Goal: Transaction & Acquisition: Purchase product/service

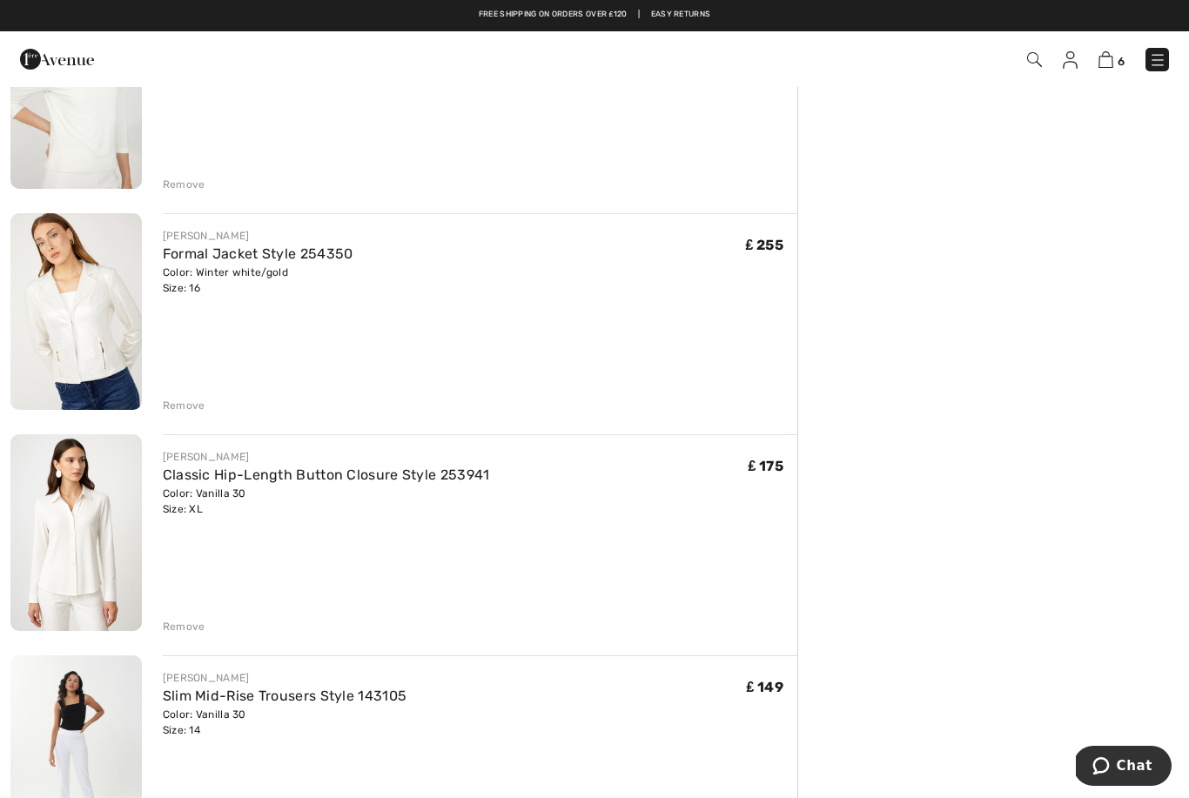
scroll to position [443, 0]
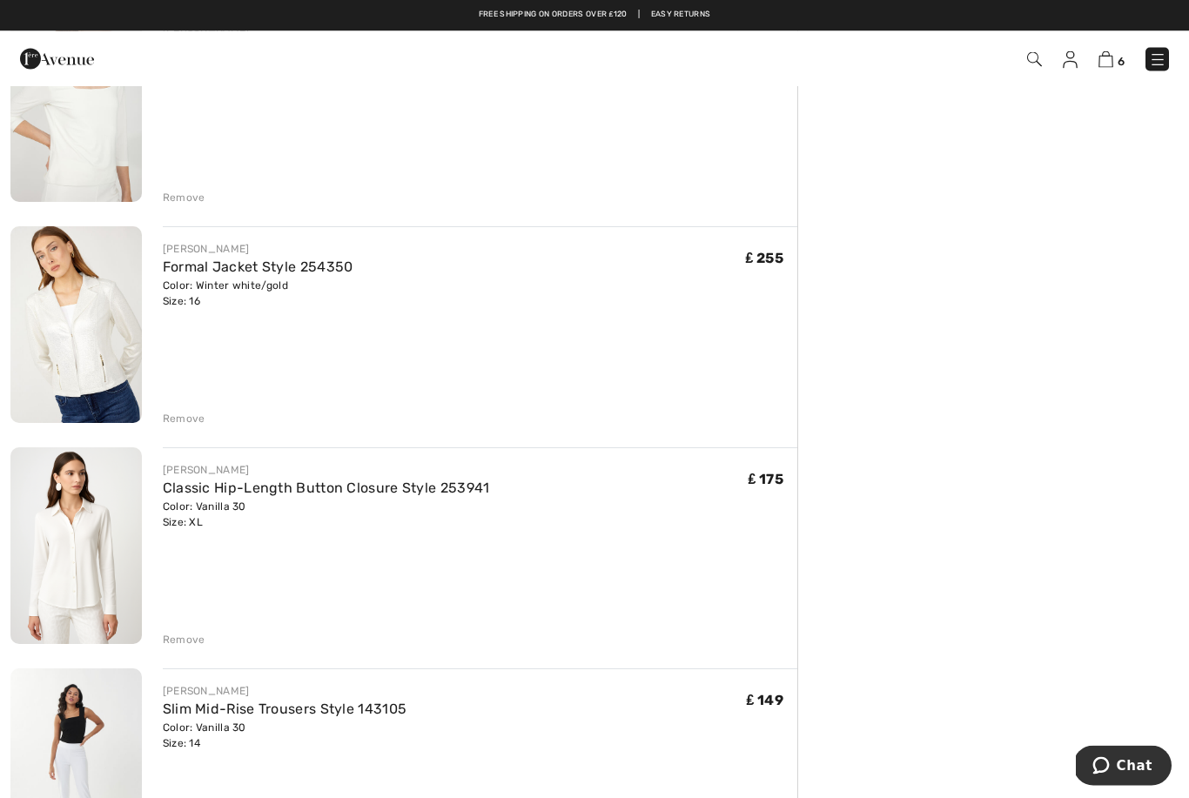
click at [242, 273] on link "Formal Jacket Style 254350" at bounding box center [258, 267] width 191 height 17
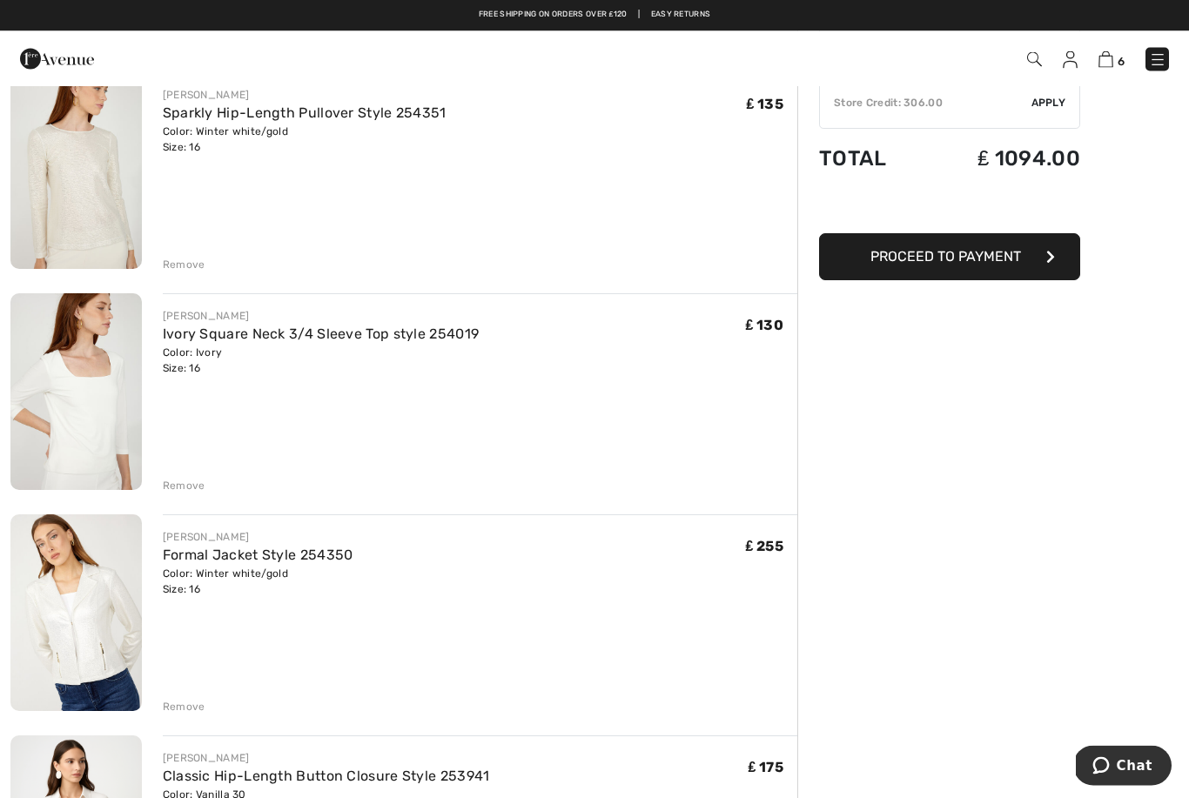
scroll to position [167, 0]
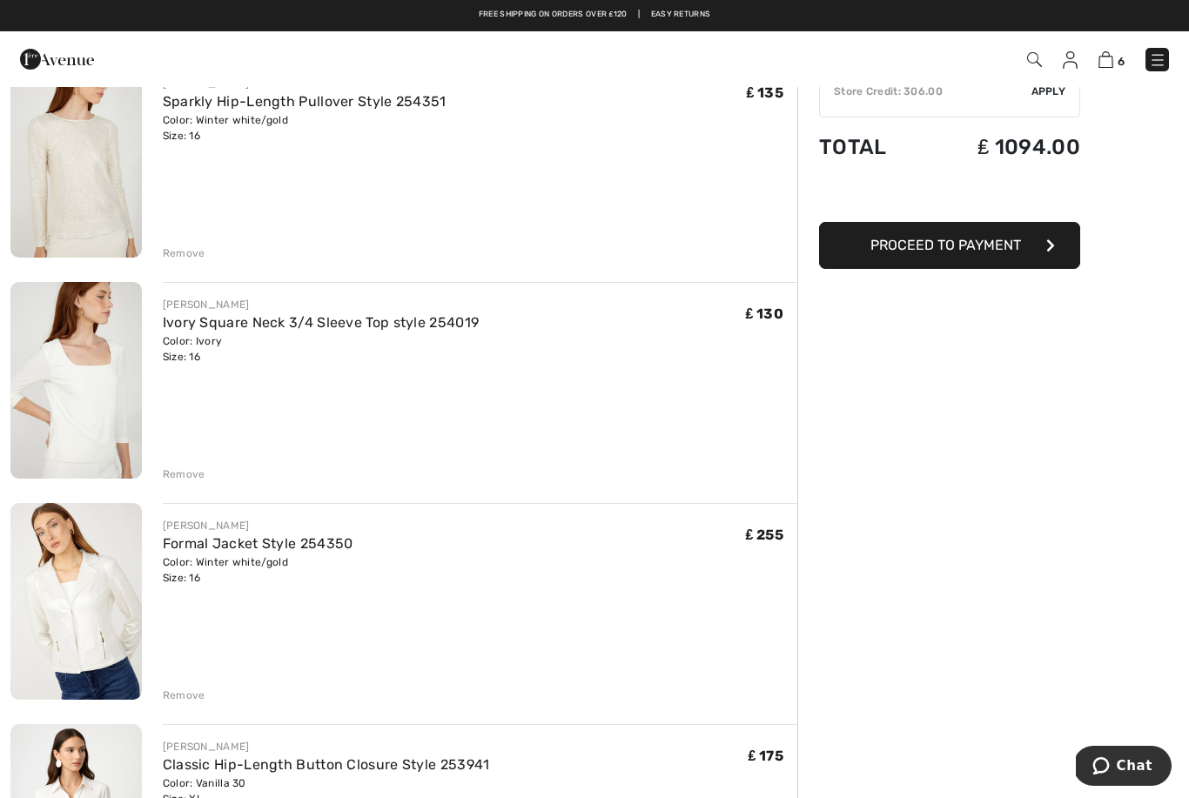
click at [196, 694] on div "Remove" at bounding box center [184, 696] width 43 height 16
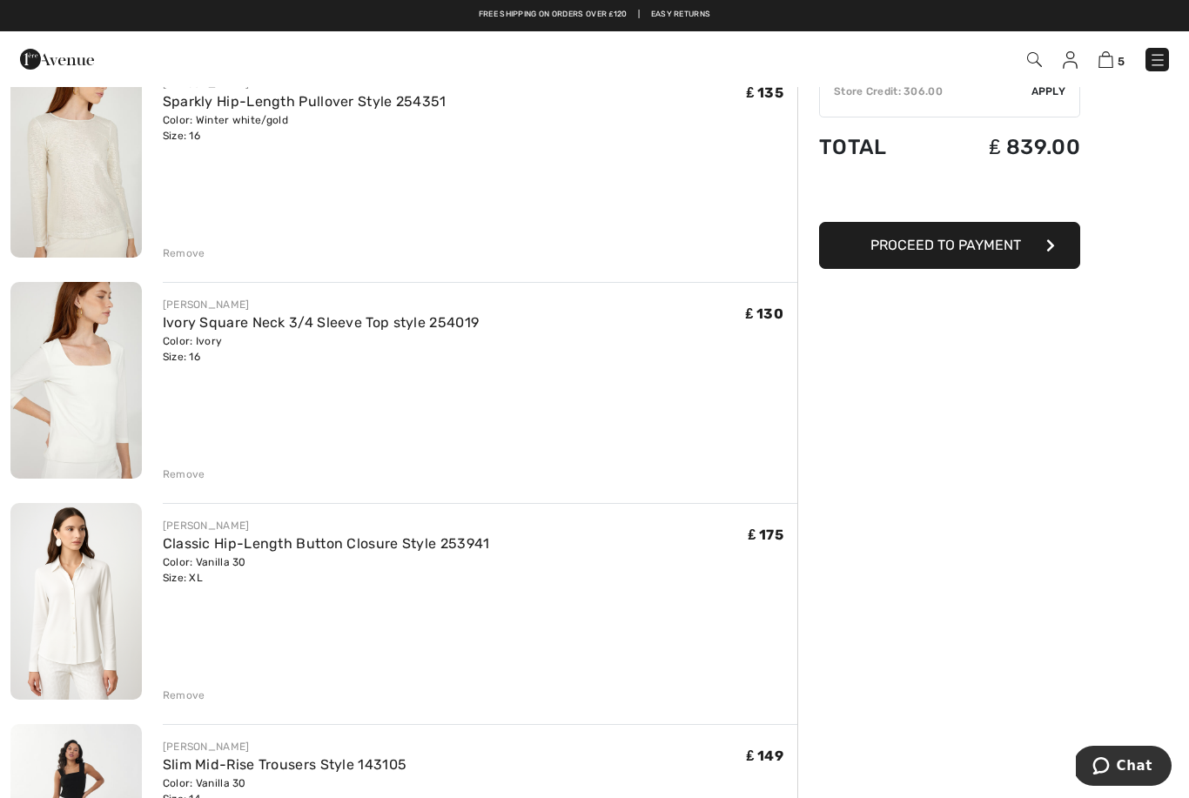
click at [326, 551] on link "Classic Hip-Length Button Closure Style 253941" at bounding box center [326, 543] width 327 height 17
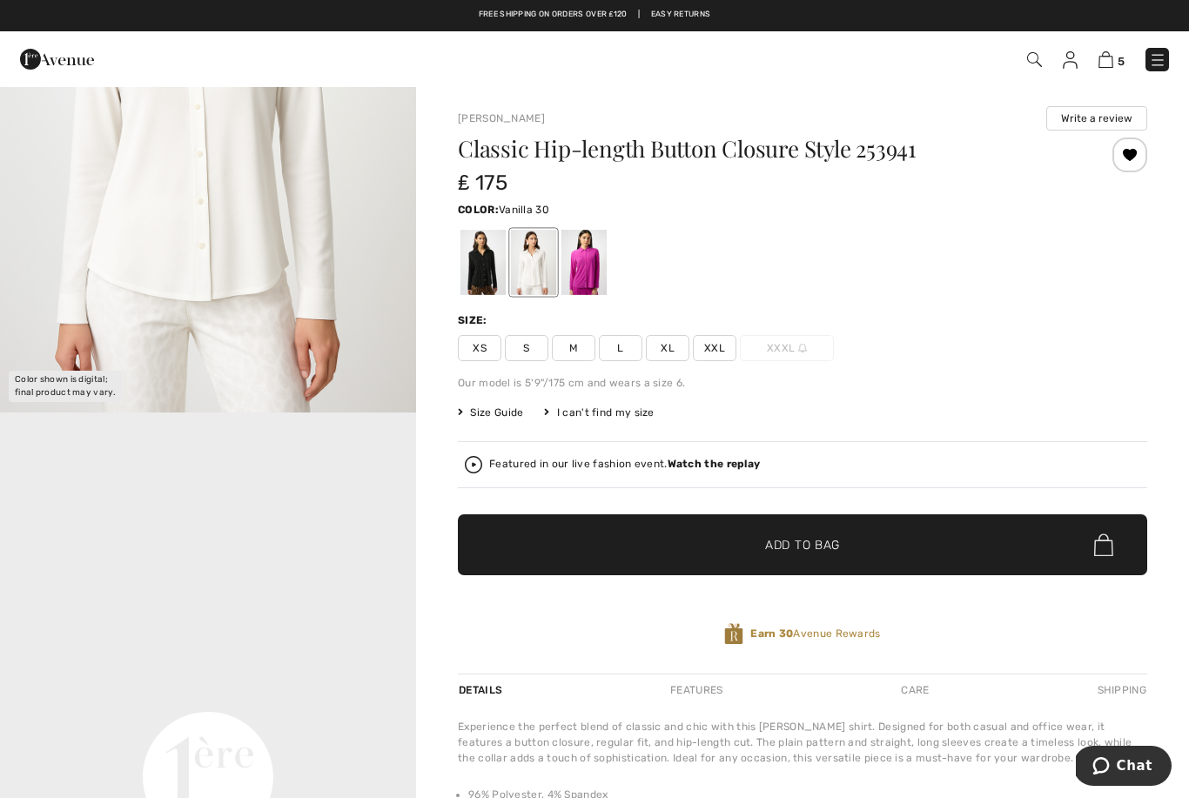
click at [1108, 60] on img at bounding box center [1105, 59] width 15 height 17
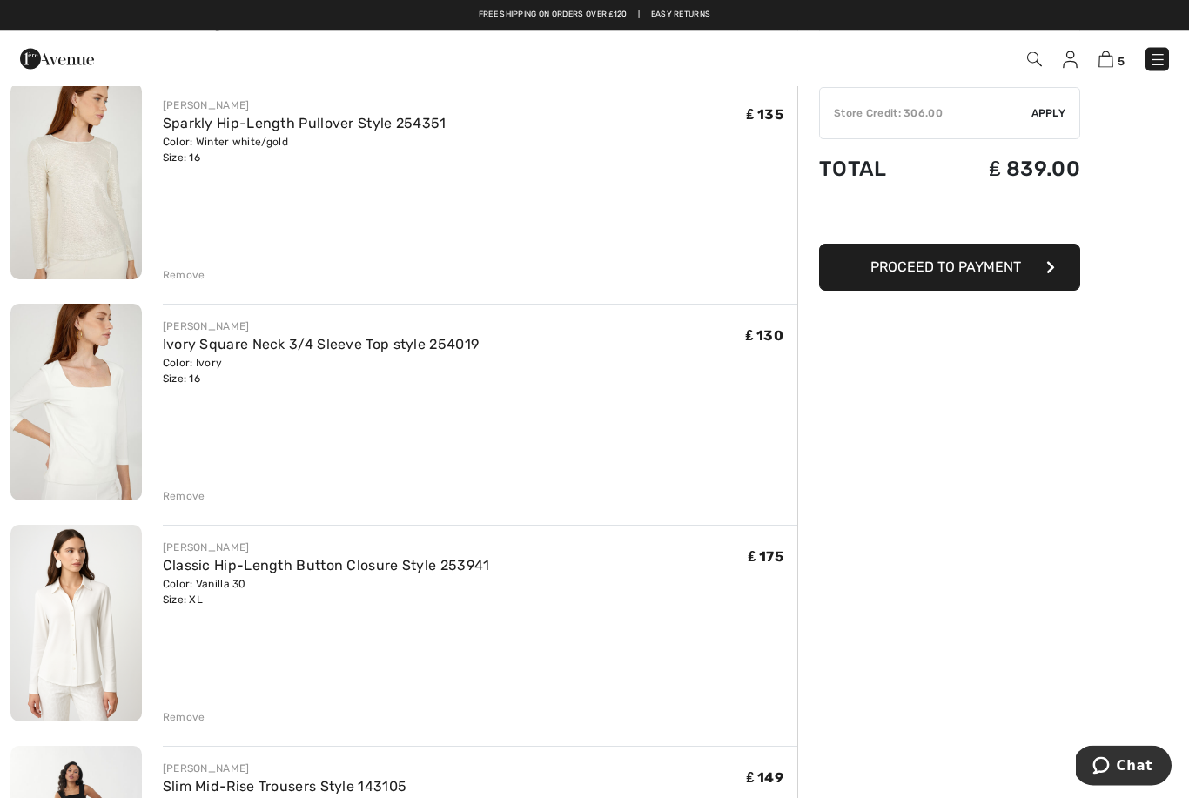
scroll to position [149, 0]
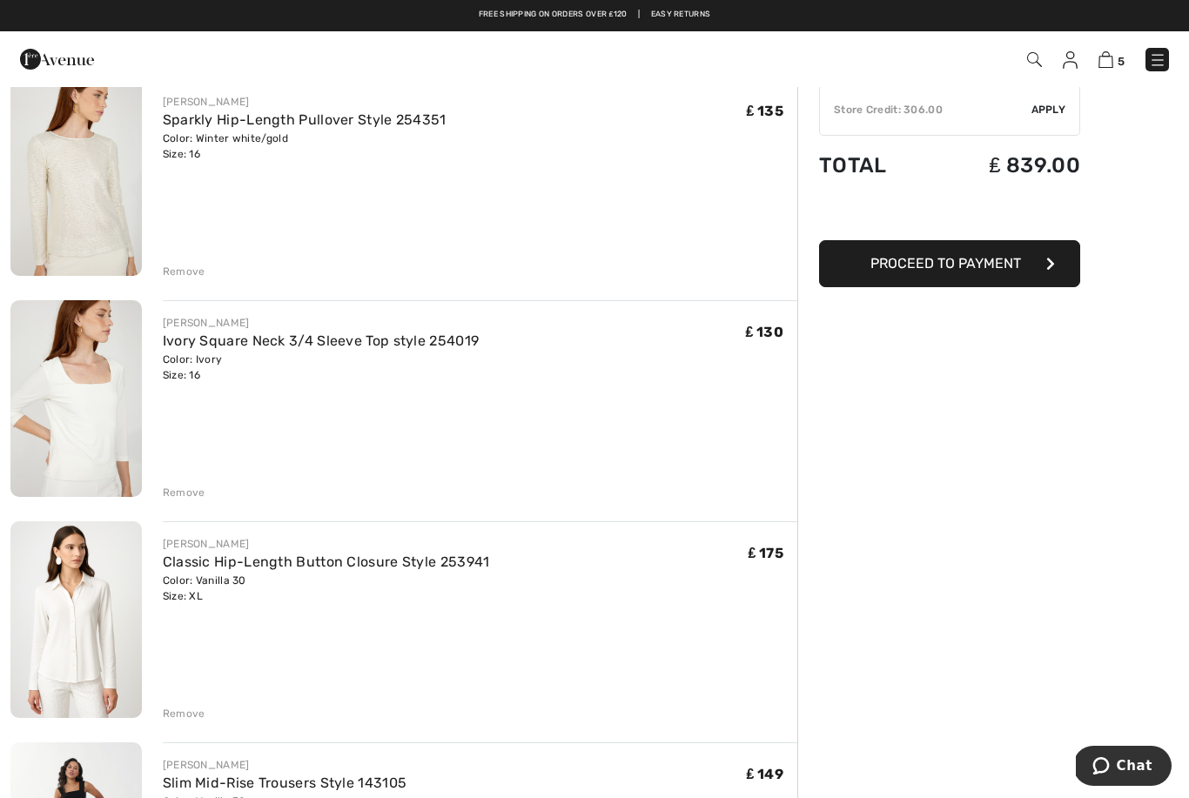
click at [196, 715] on div "Remove" at bounding box center [184, 714] width 43 height 16
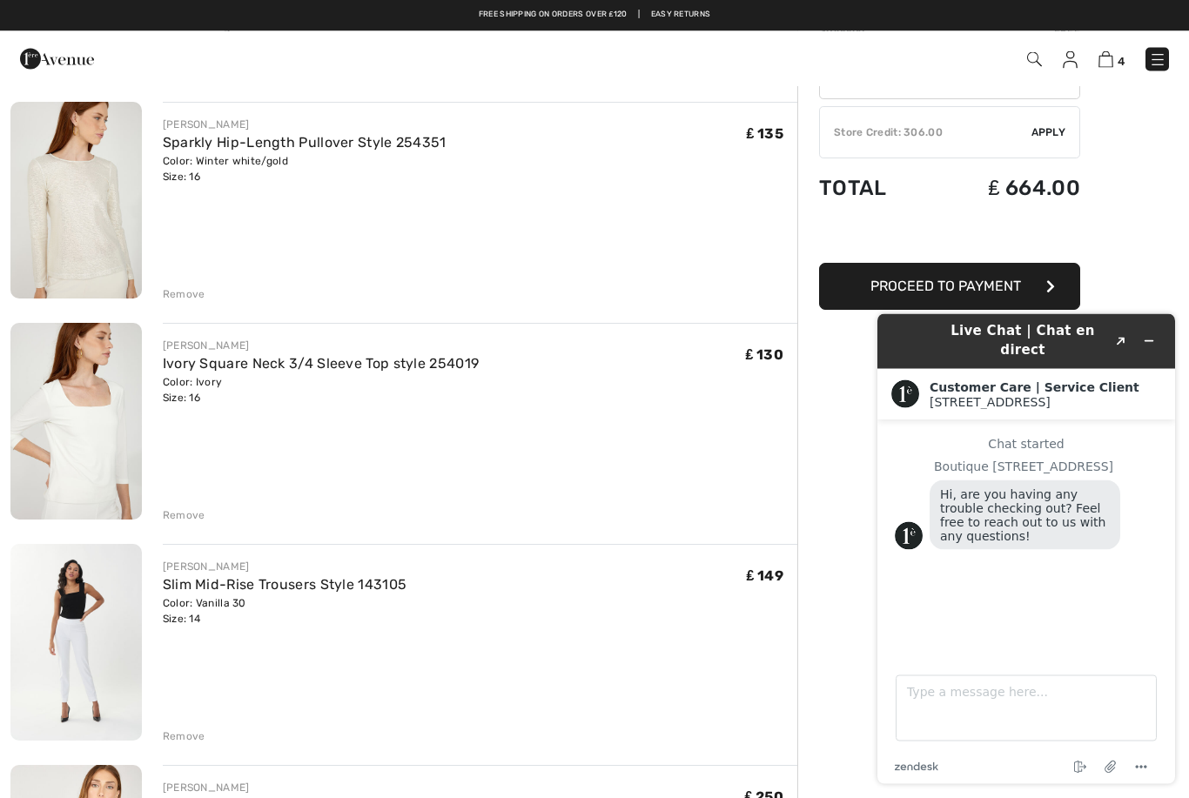
scroll to position [126, 0]
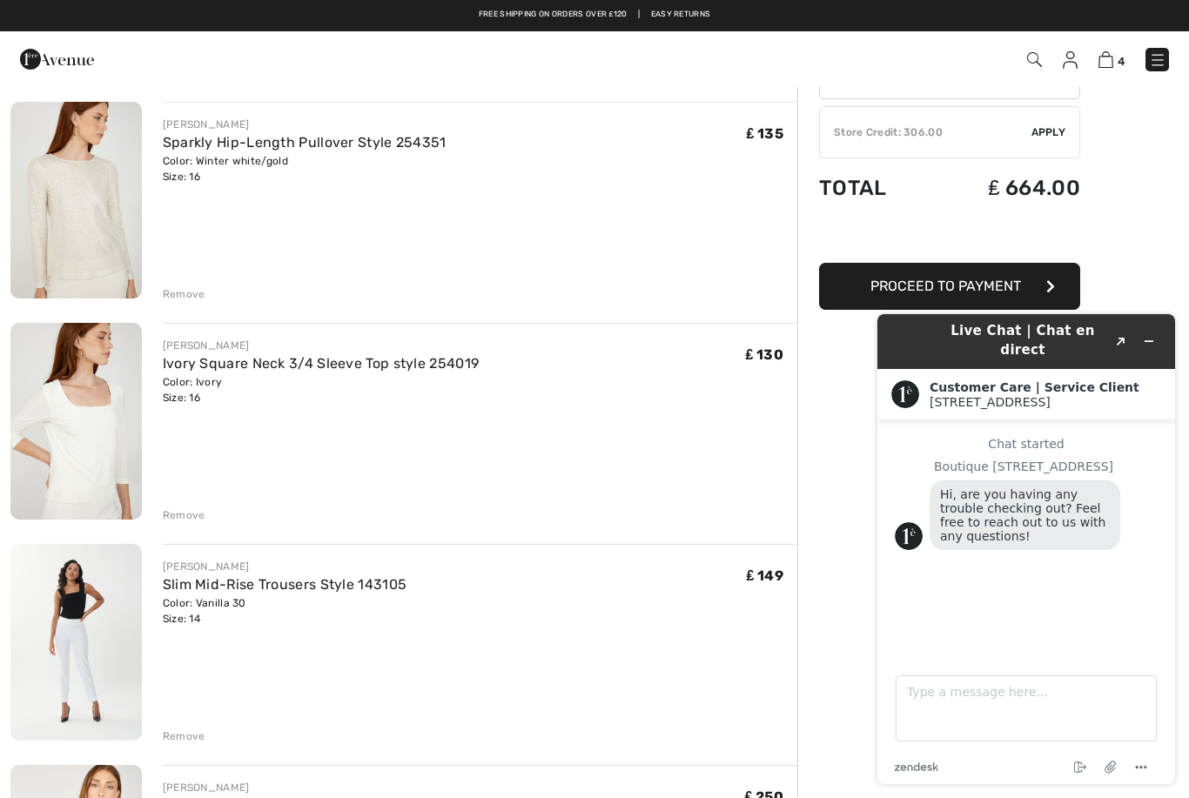
click at [269, 577] on link "Slim Mid-Rise Trousers Style 143105" at bounding box center [285, 584] width 245 height 17
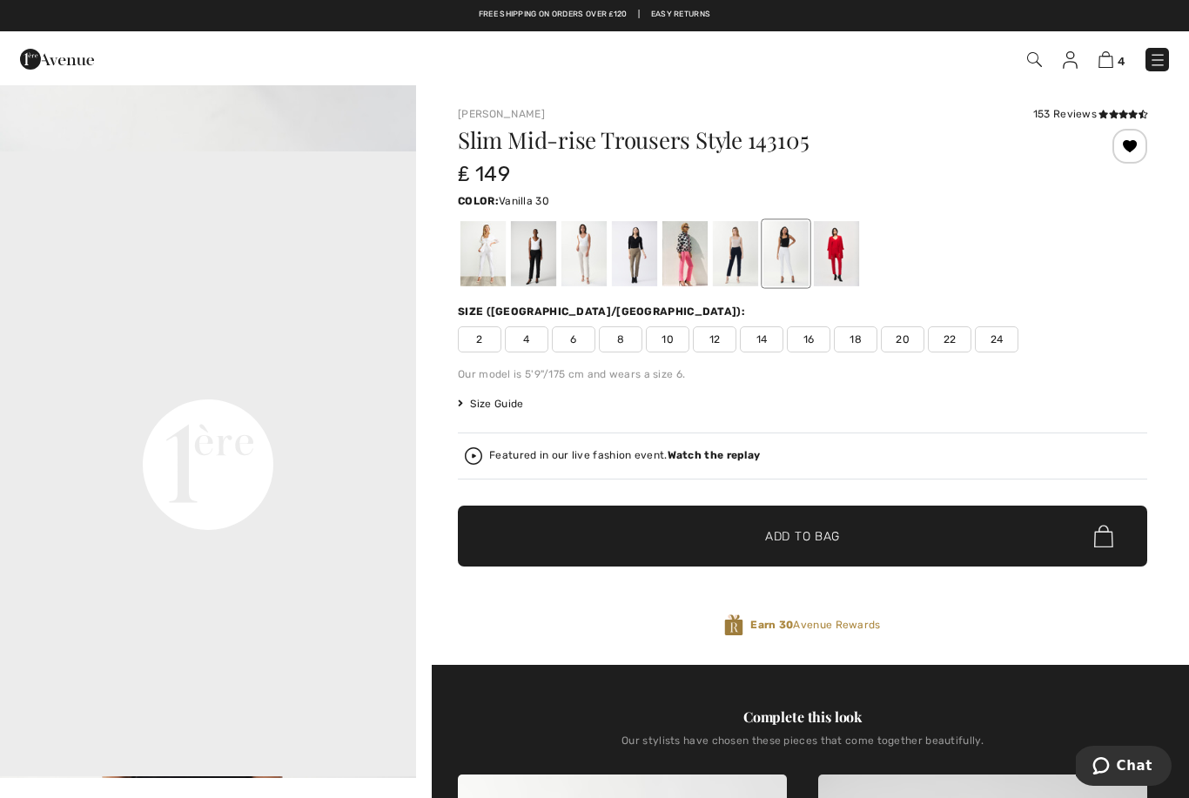
scroll to position [1183, 0]
click at [1110, 66] on img at bounding box center [1105, 59] width 15 height 17
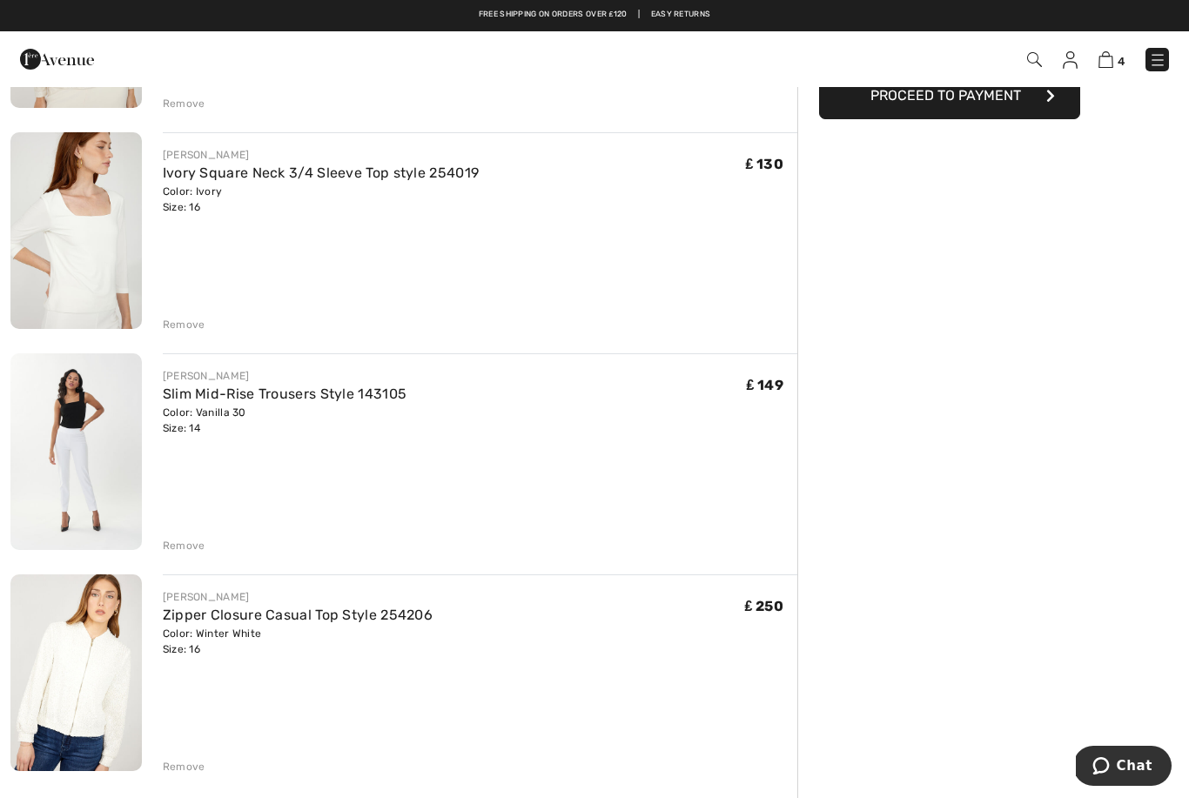
scroll to position [314, 0]
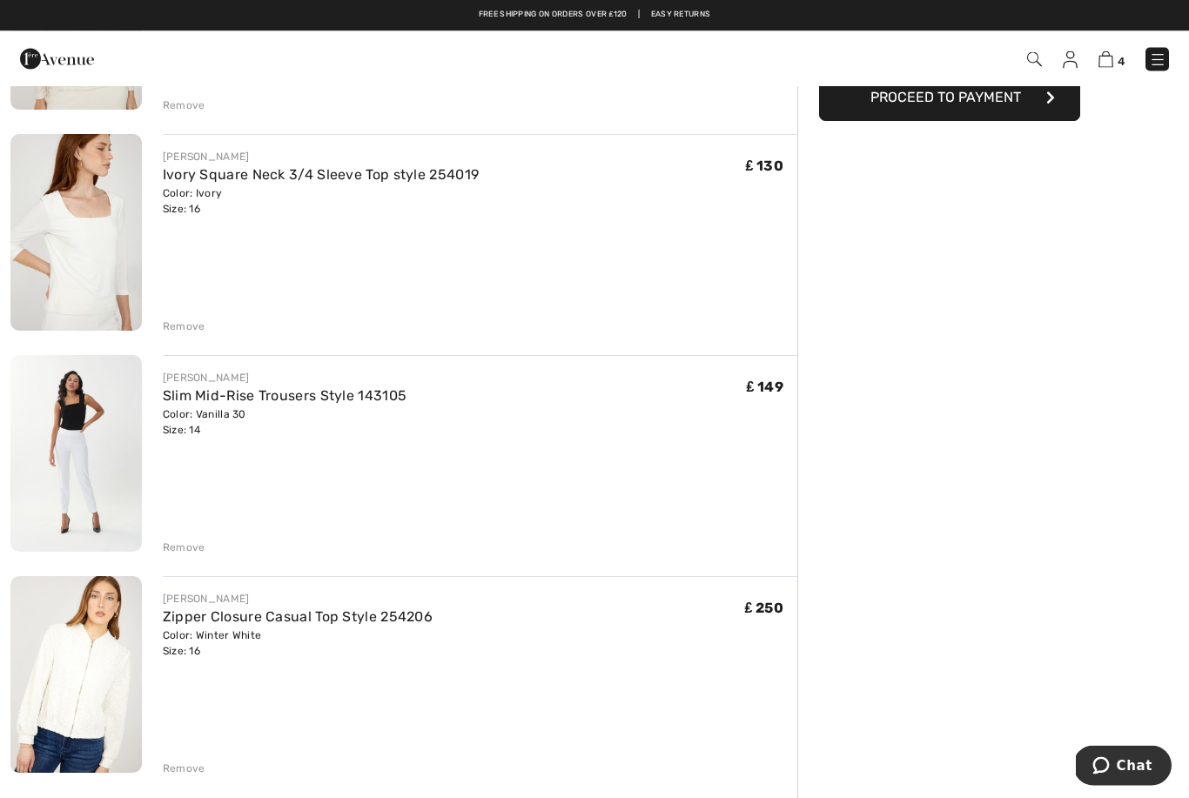
click at [365, 614] on link "Zipper Closure Casual Top Style 254206" at bounding box center [298, 617] width 270 height 17
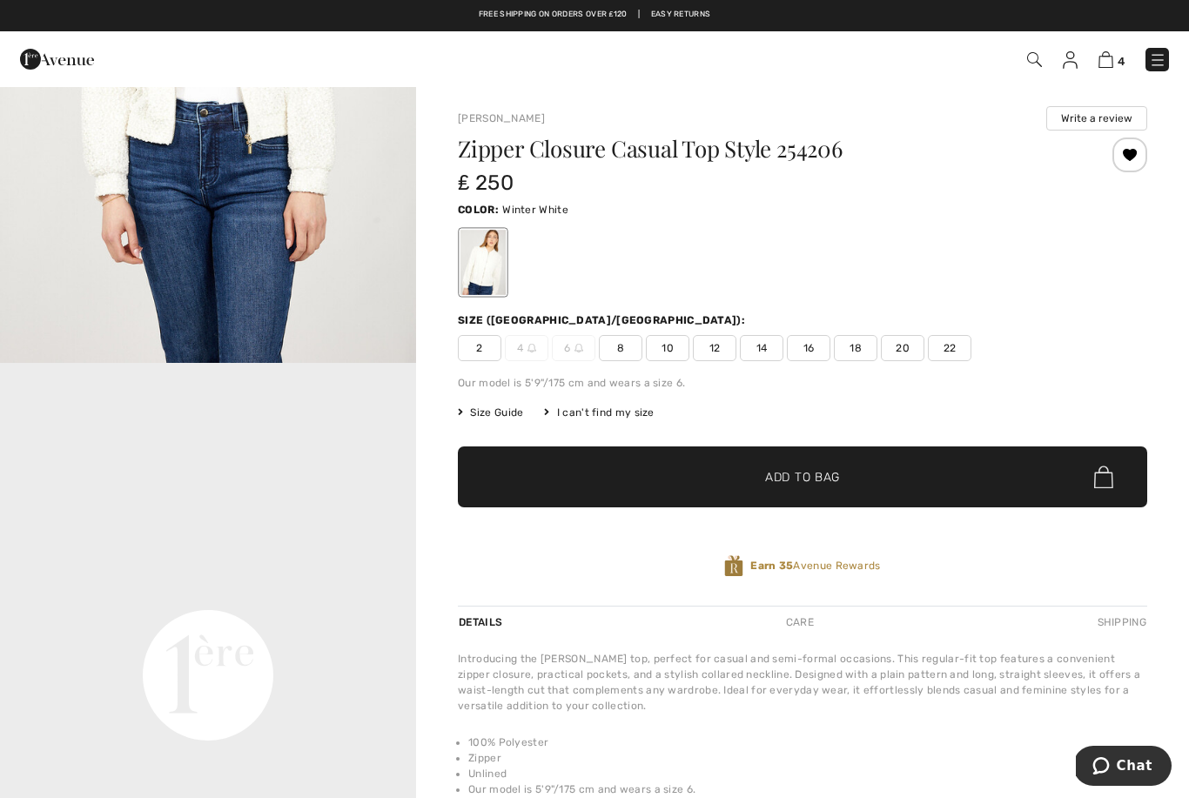
click at [1108, 60] on img at bounding box center [1105, 59] width 15 height 17
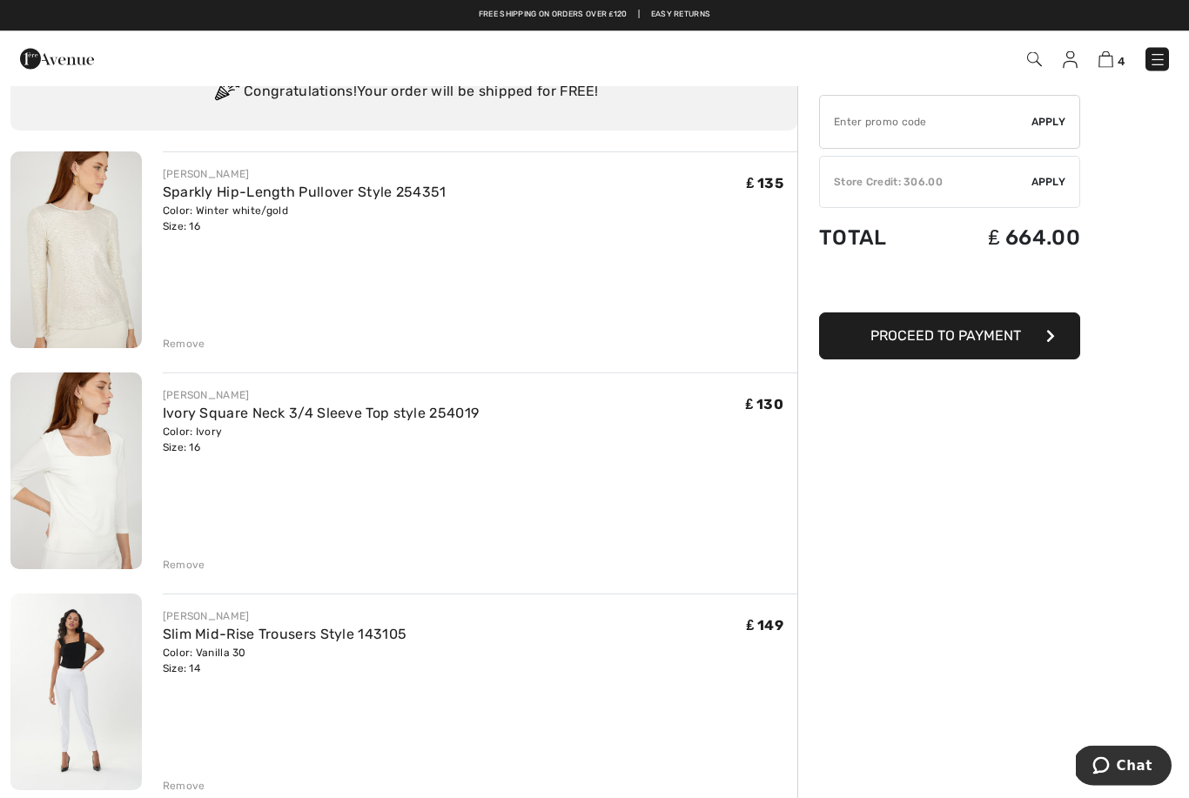
scroll to position [73, 0]
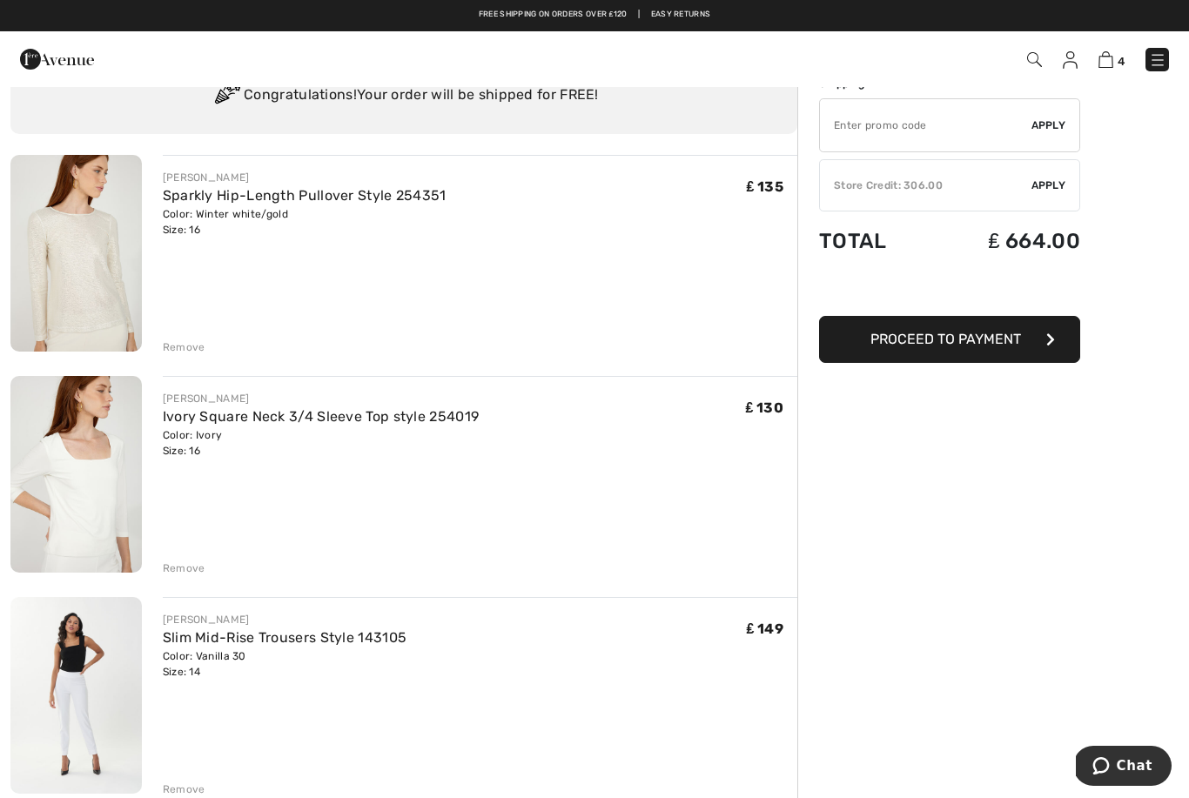
click at [338, 632] on link "Slim Mid-Rise Trousers Style 143105" at bounding box center [285, 637] width 245 height 17
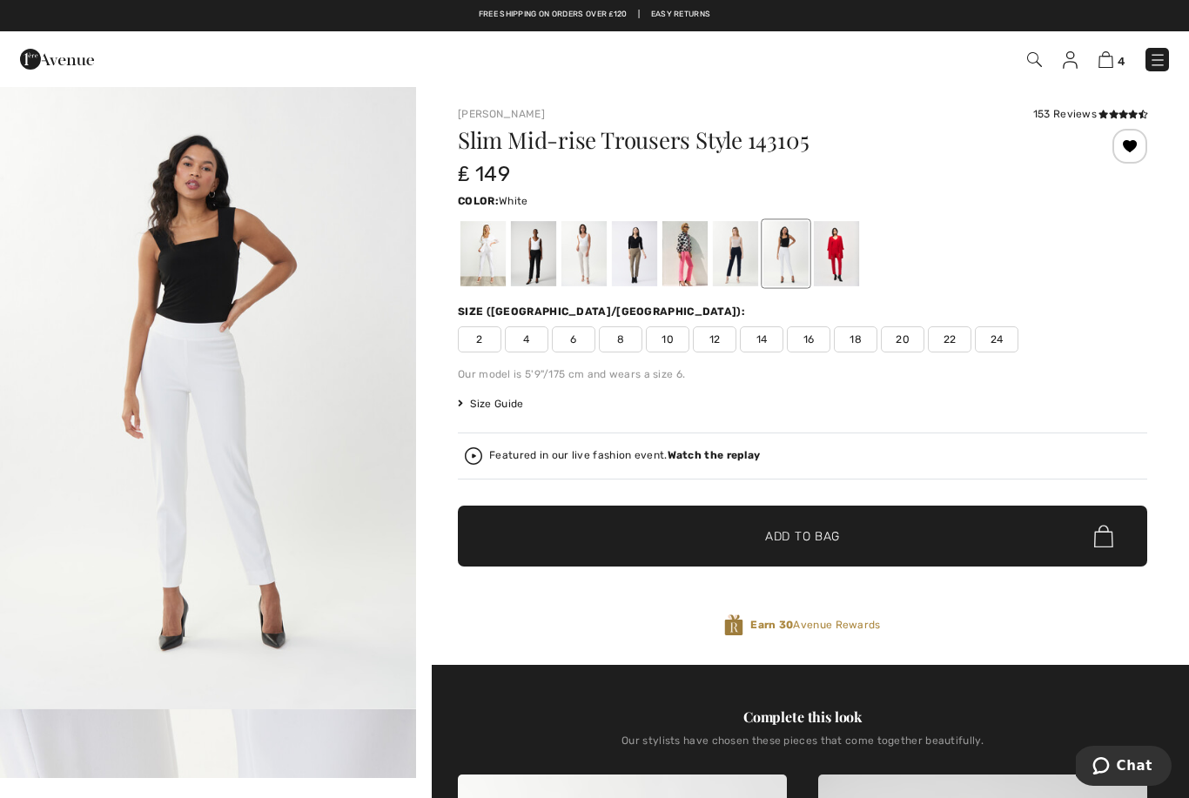
click at [502, 260] on div at bounding box center [482, 253] width 45 height 65
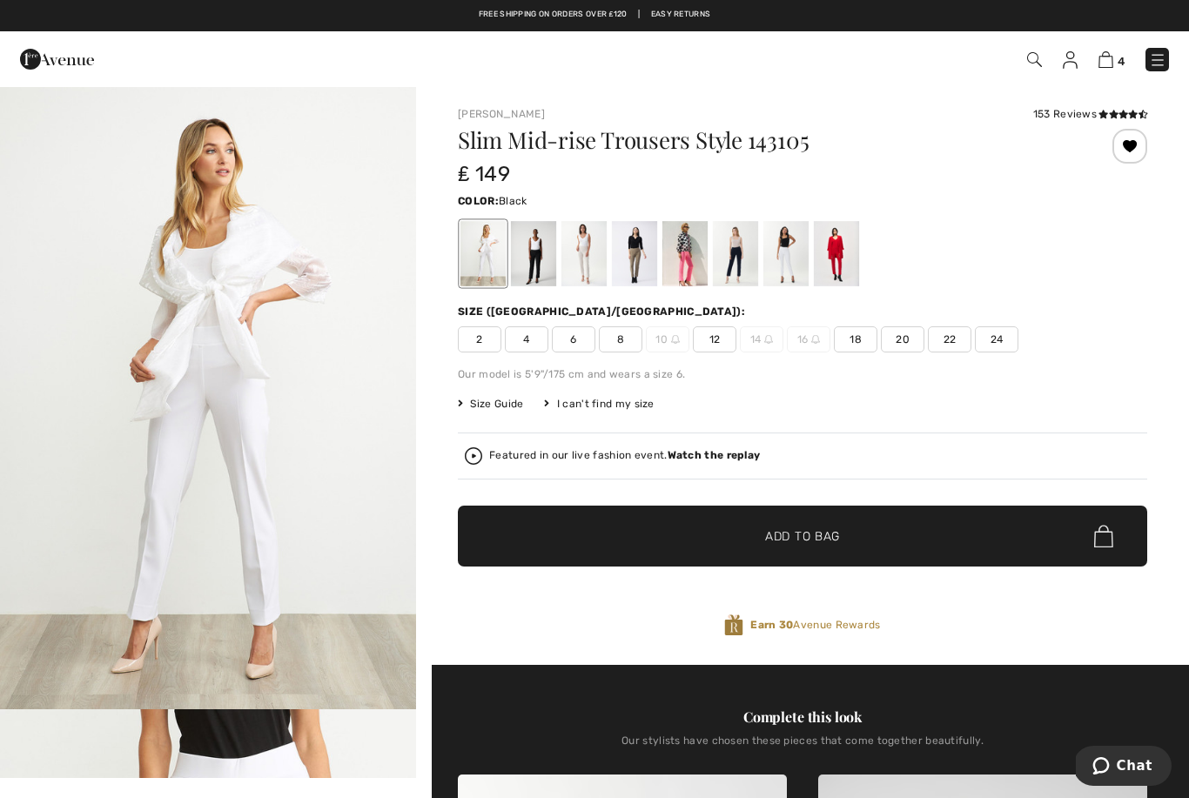
click at [540, 270] on div at bounding box center [533, 253] width 45 height 65
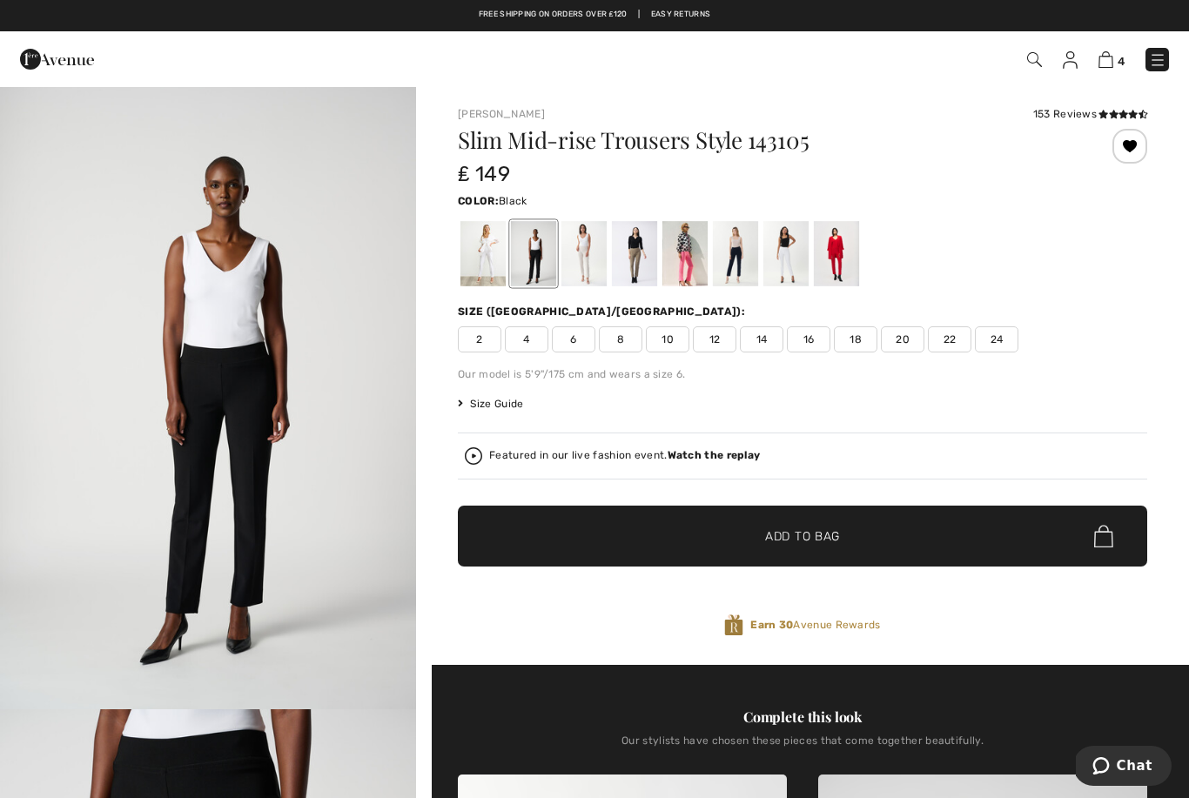
click at [744, 262] on div at bounding box center [735, 253] width 45 height 65
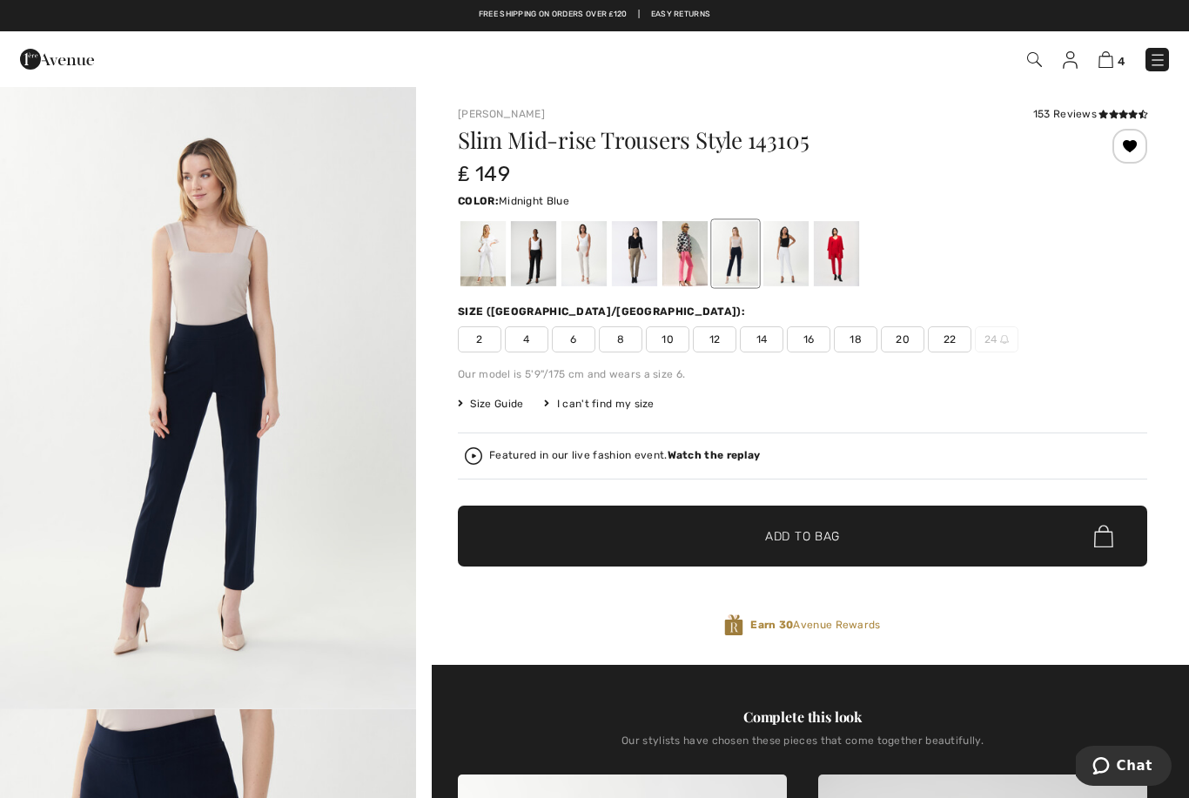
click at [1110, 65] on img at bounding box center [1105, 59] width 15 height 17
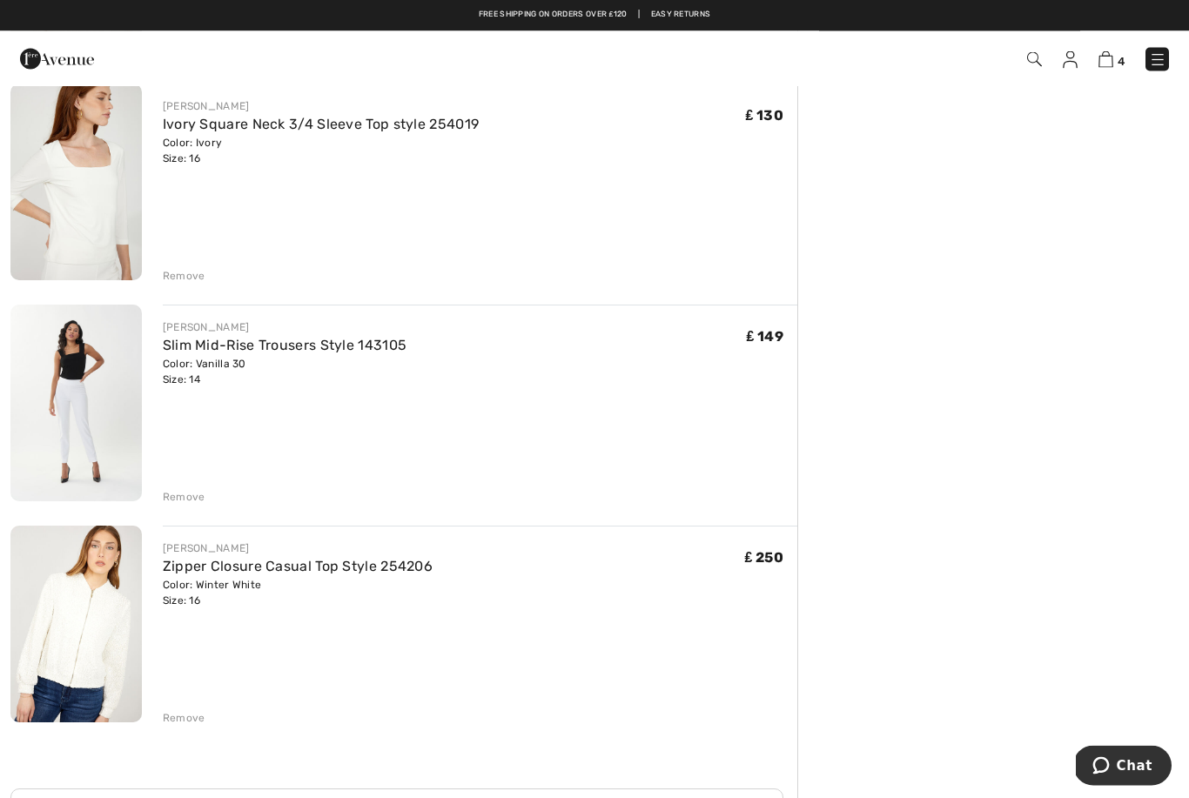
scroll to position [376, 0]
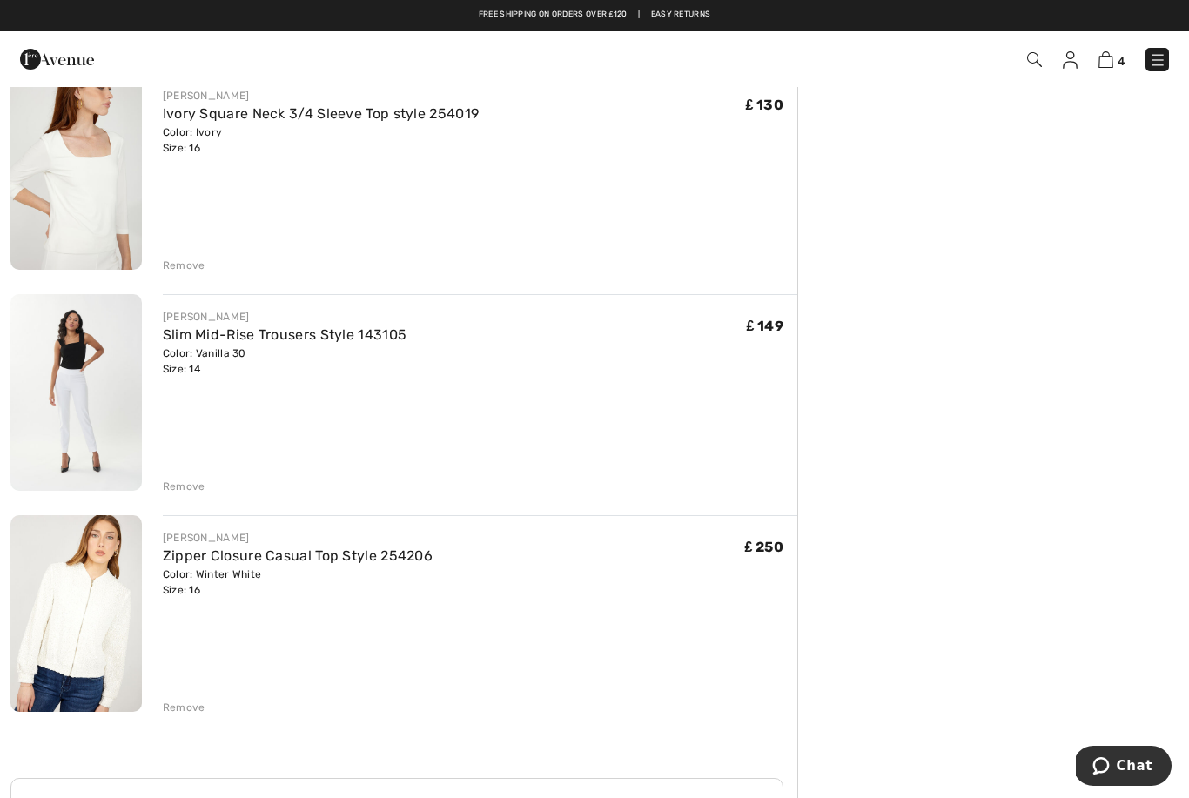
click at [292, 562] on link "Zipper Closure Casual Top Style 254206" at bounding box center [298, 555] width 270 height 17
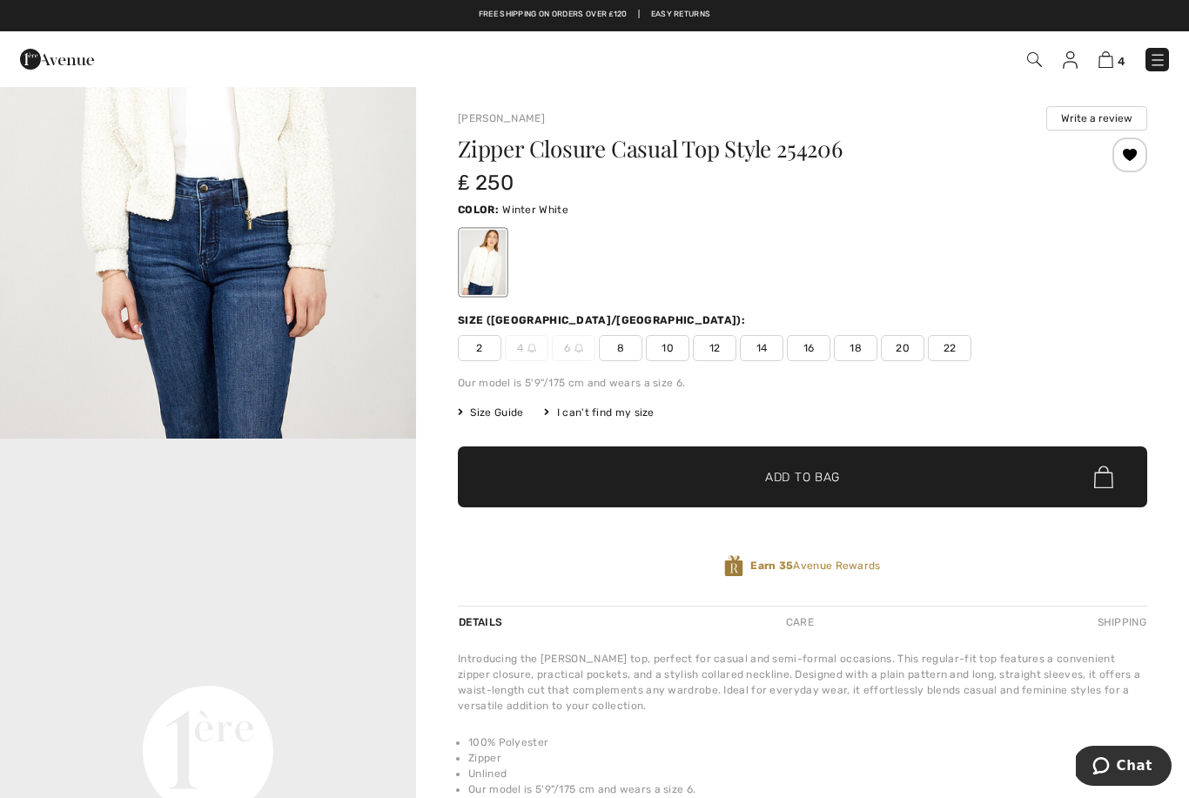
click at [1107, 59] on img at bounding box center [1105, 59] width 15 height 17
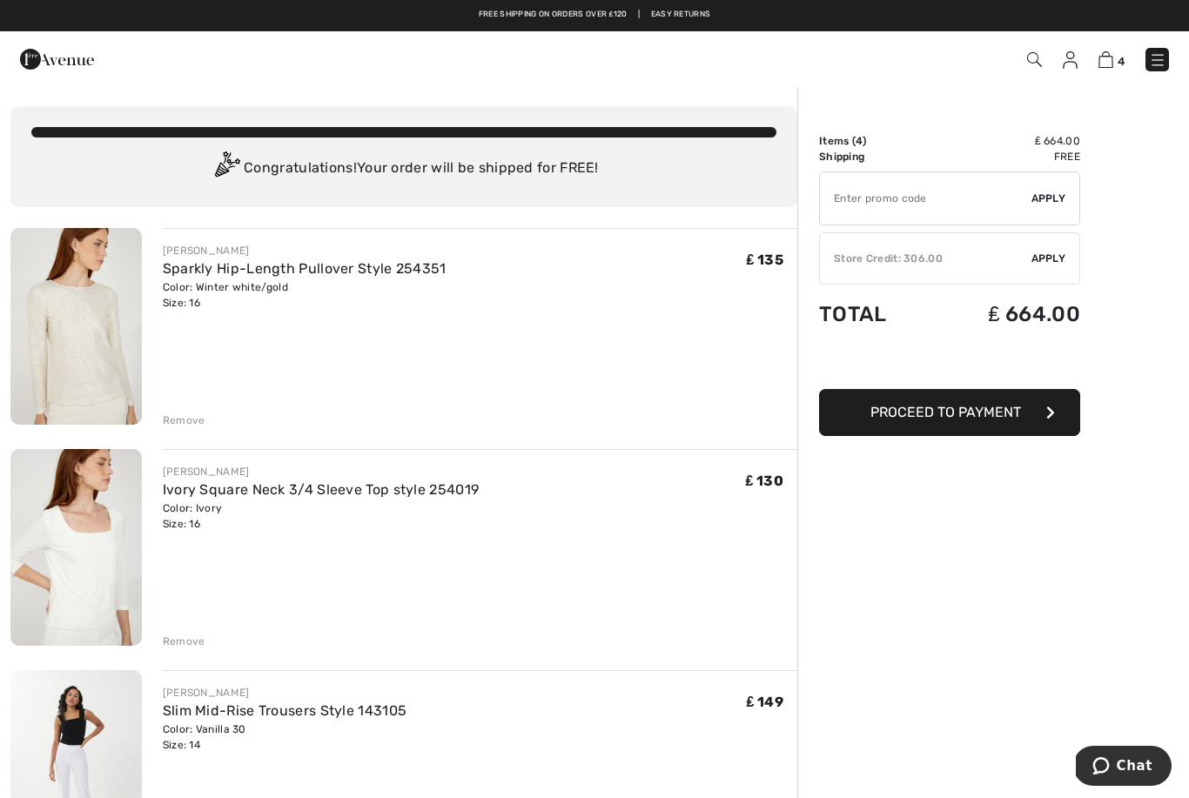
click at [1057, 272] on div "✔ Store Credit: 306.00 Apply Remove" at bounding box center [949, 258] width 261 height 52
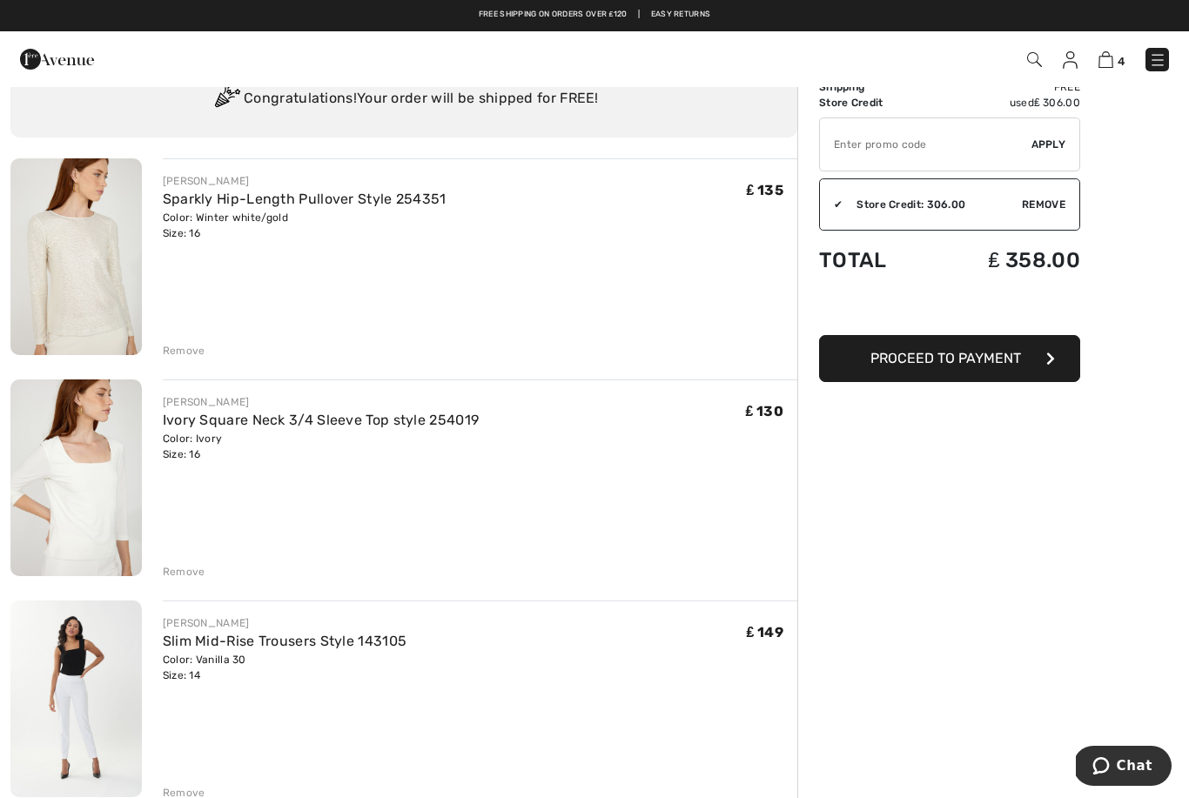
scroll to position [69, 0]
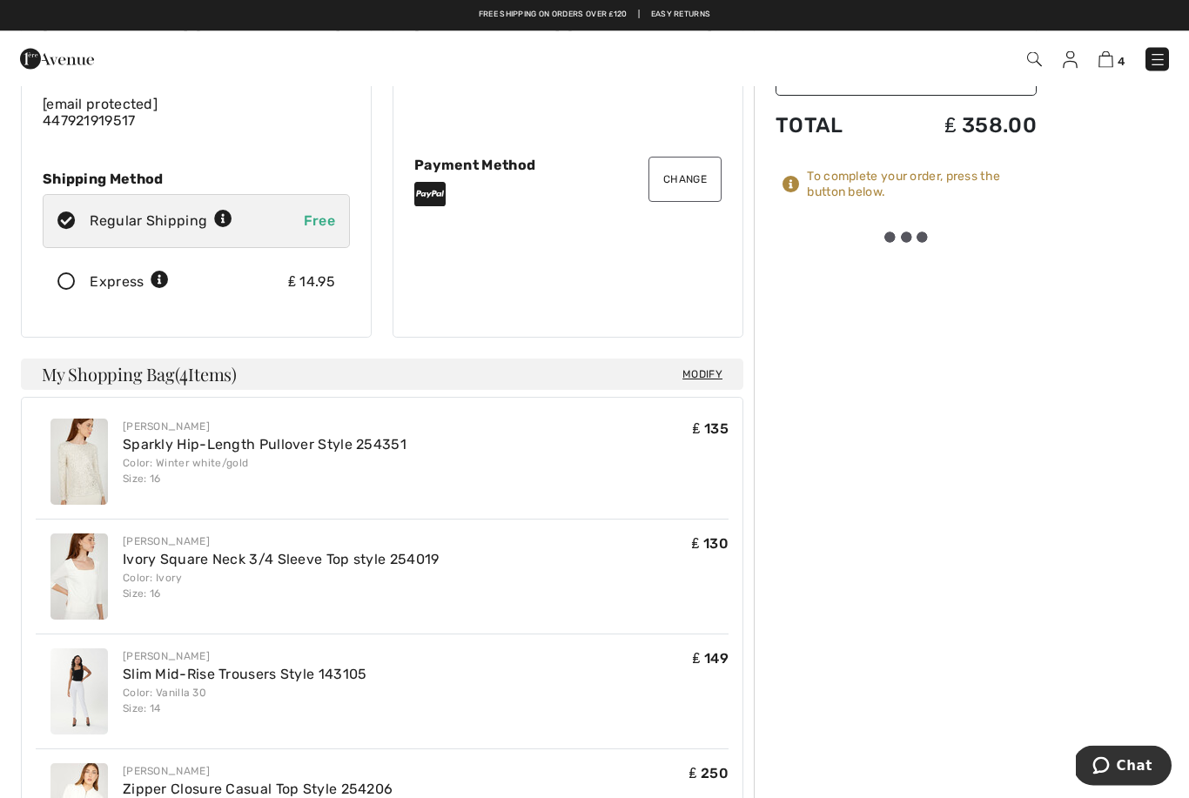
scroll to position [206, 0]
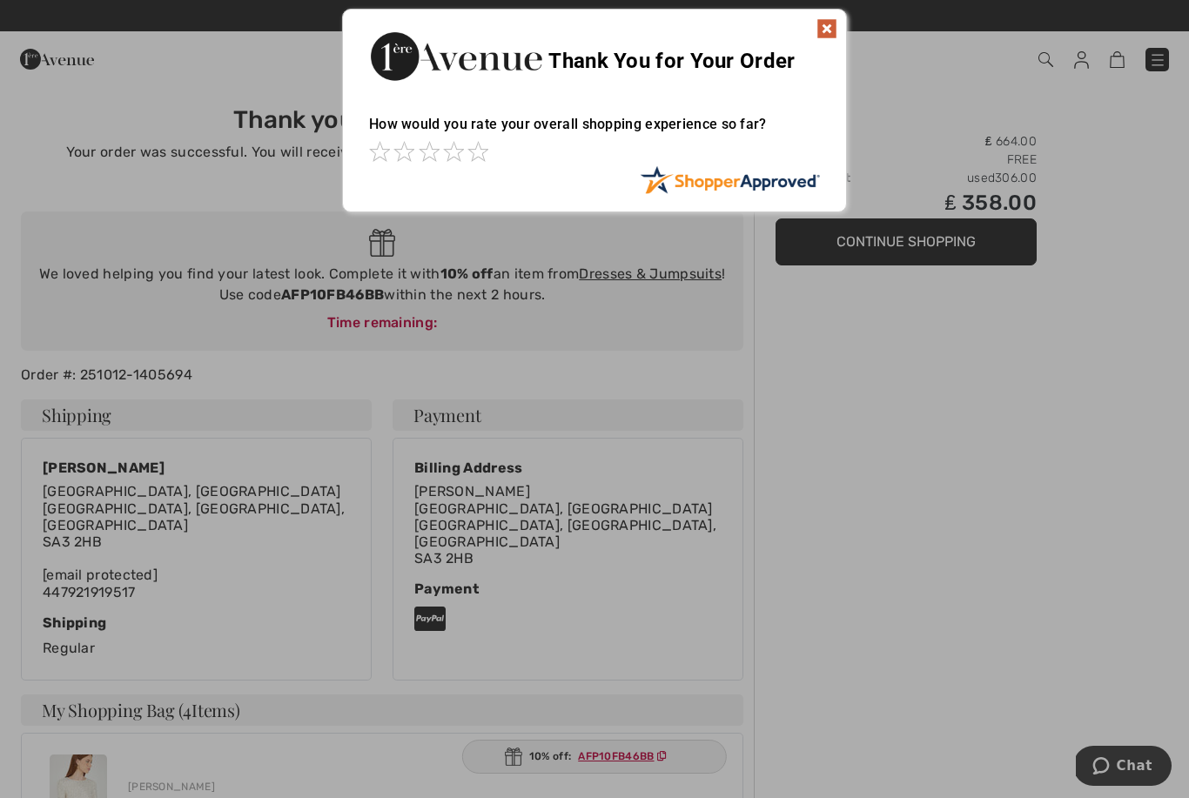
click at [831, 37] on img at bounding box center [826, 28] width 21 height 21
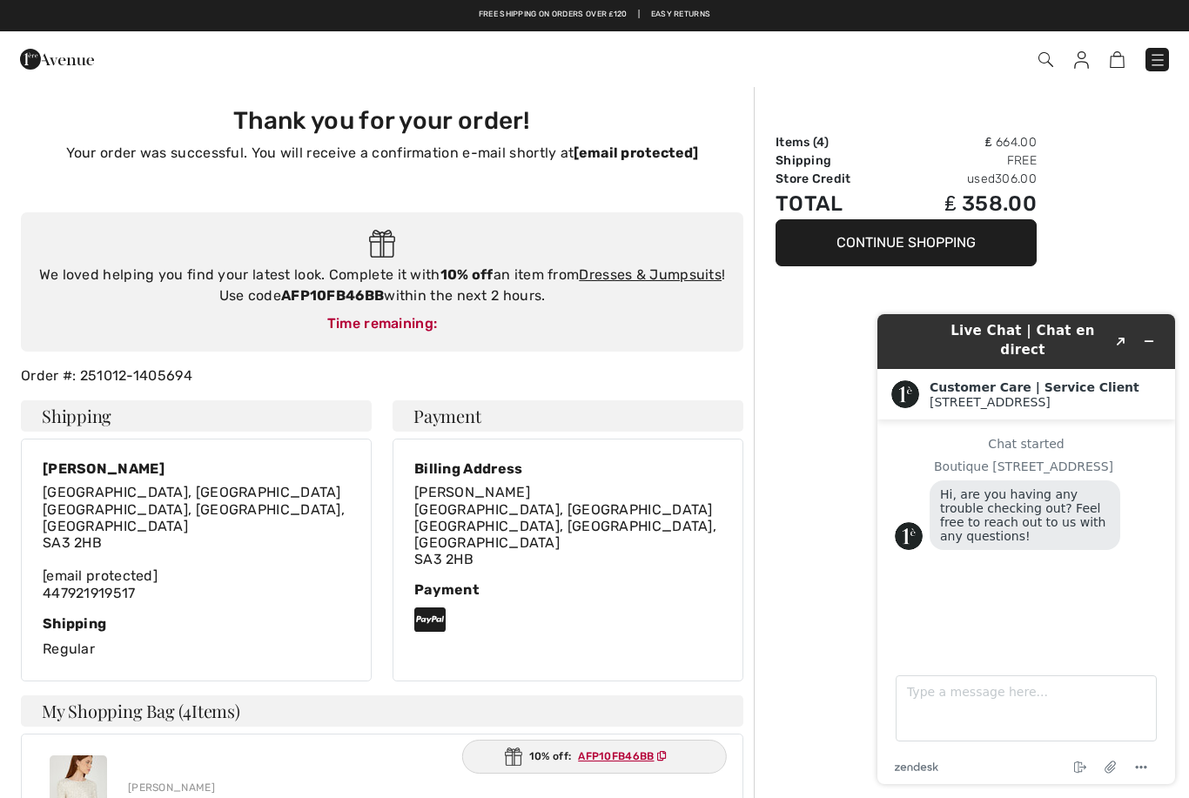
click at [56, 64] on img at bounding box center [57, 59] width 74 height 35
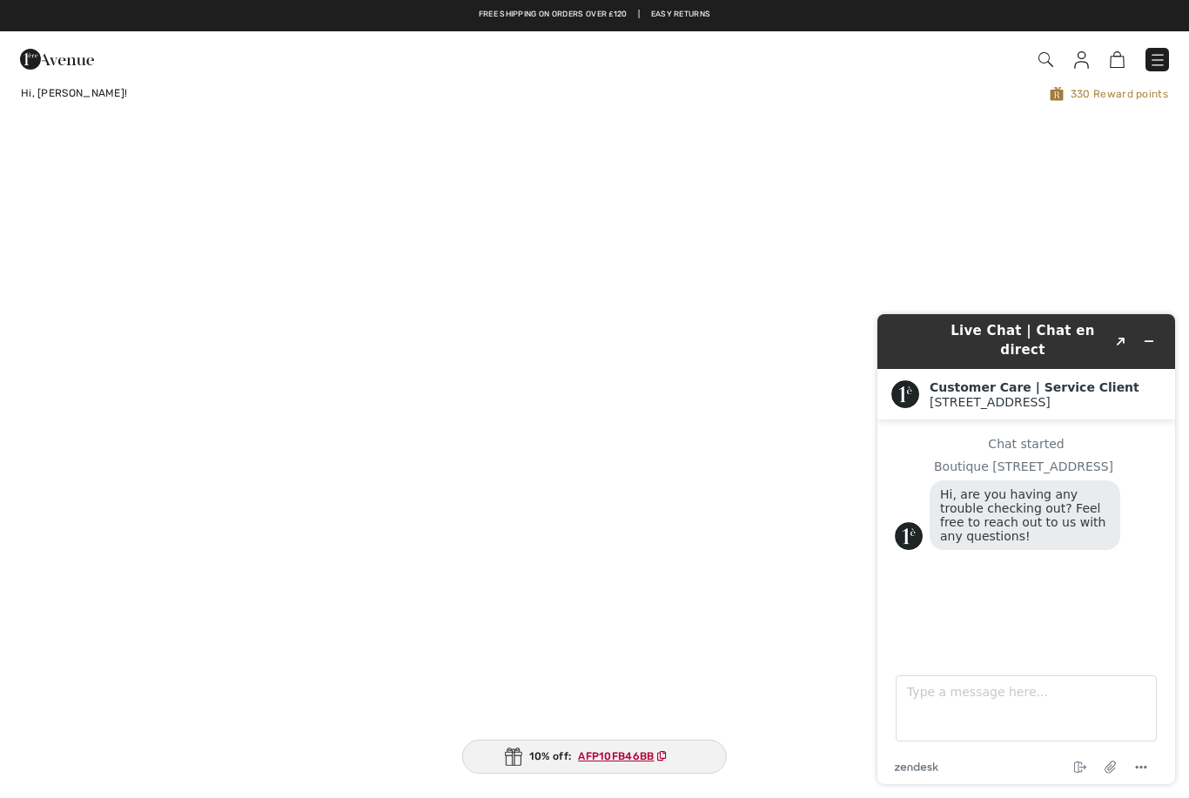
click at [1150, 335] on icon "Minimize widget" at bounding box center [1149, 341] width 12 height 12
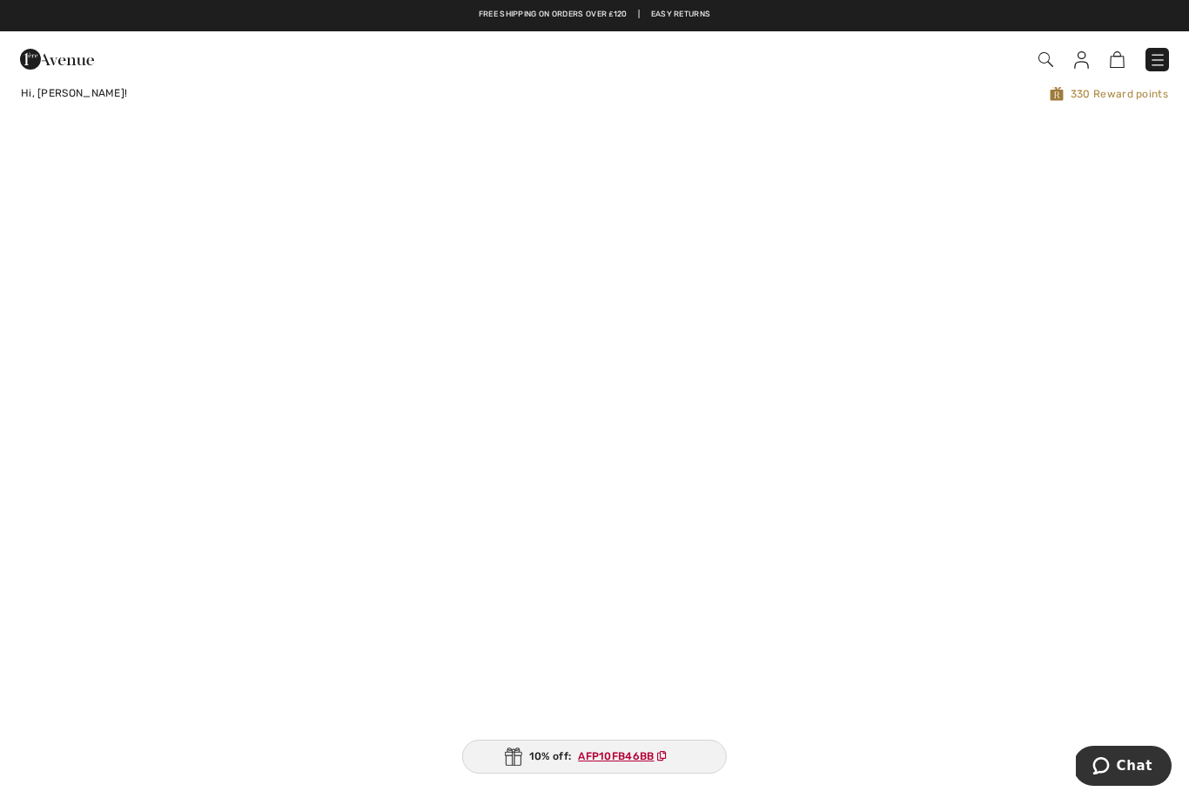
click at [1088, 58] on img at bounding box center [1081, 59] width 15 height 17
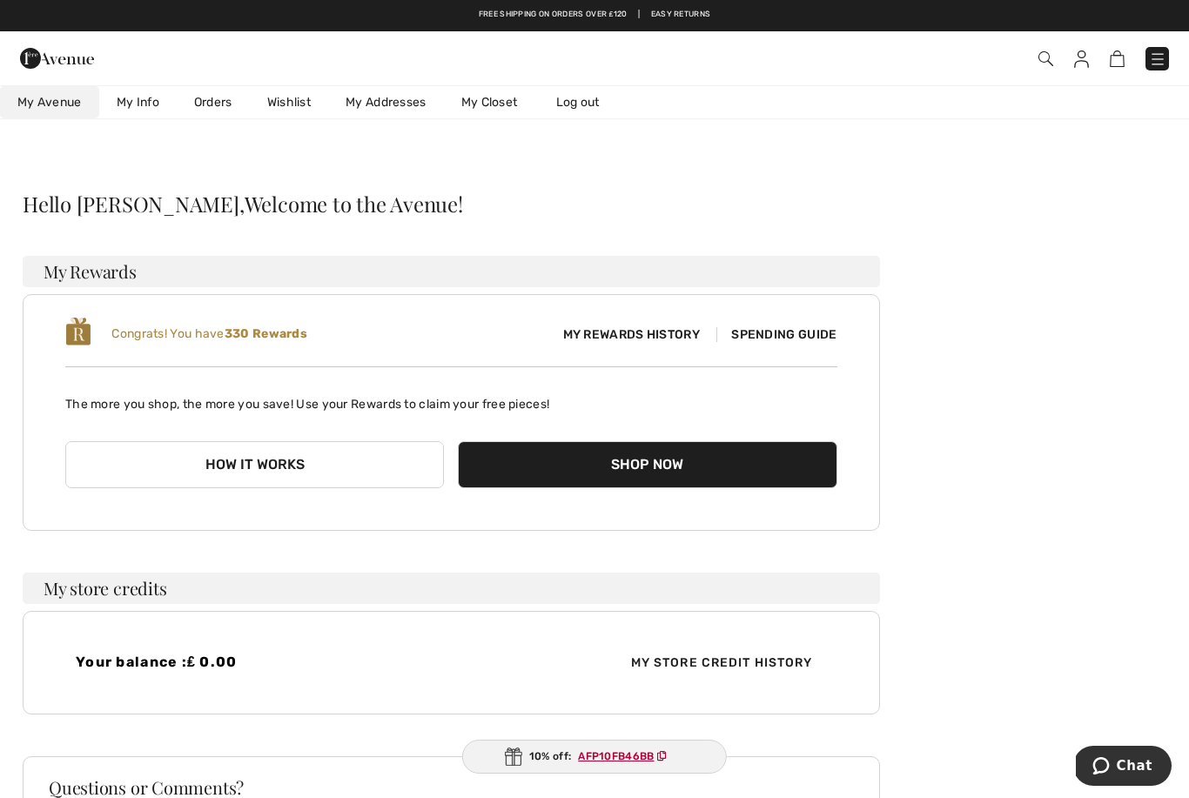
click at [220, 94] on link "Orders" at bounding box center [213, 102] width 73 height 32
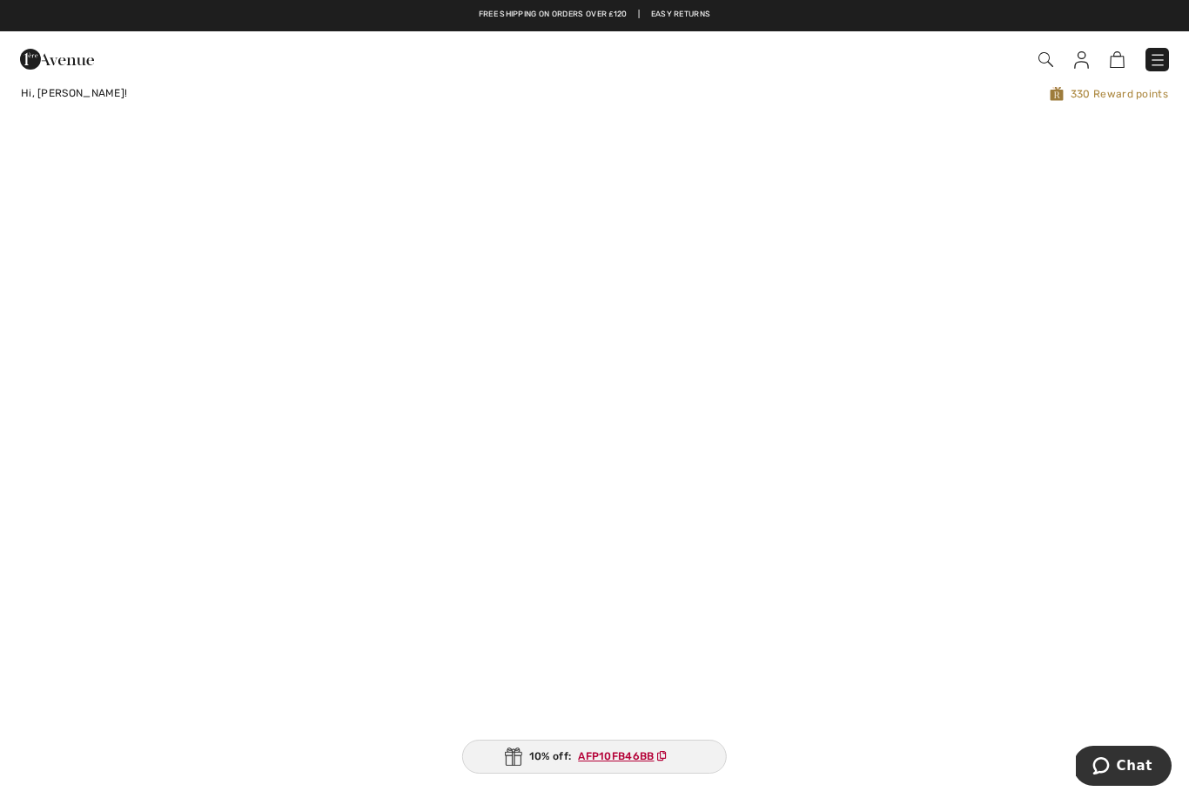
click at [1046, 67] on img at bounding box center [1045, 59] width 15 height 15
click at [1038, 66] on img at bounding box center [1045, 59] width 15 height 15
click at [1046, 56] on img at bounding box center [1045, 59] width 15 height 15
click at [1038, 66] on img at bounding box center [1045, 59] width 15 height 15
click at [1042, 66] on img at bounding box center [1045, 59] width 15 height 15
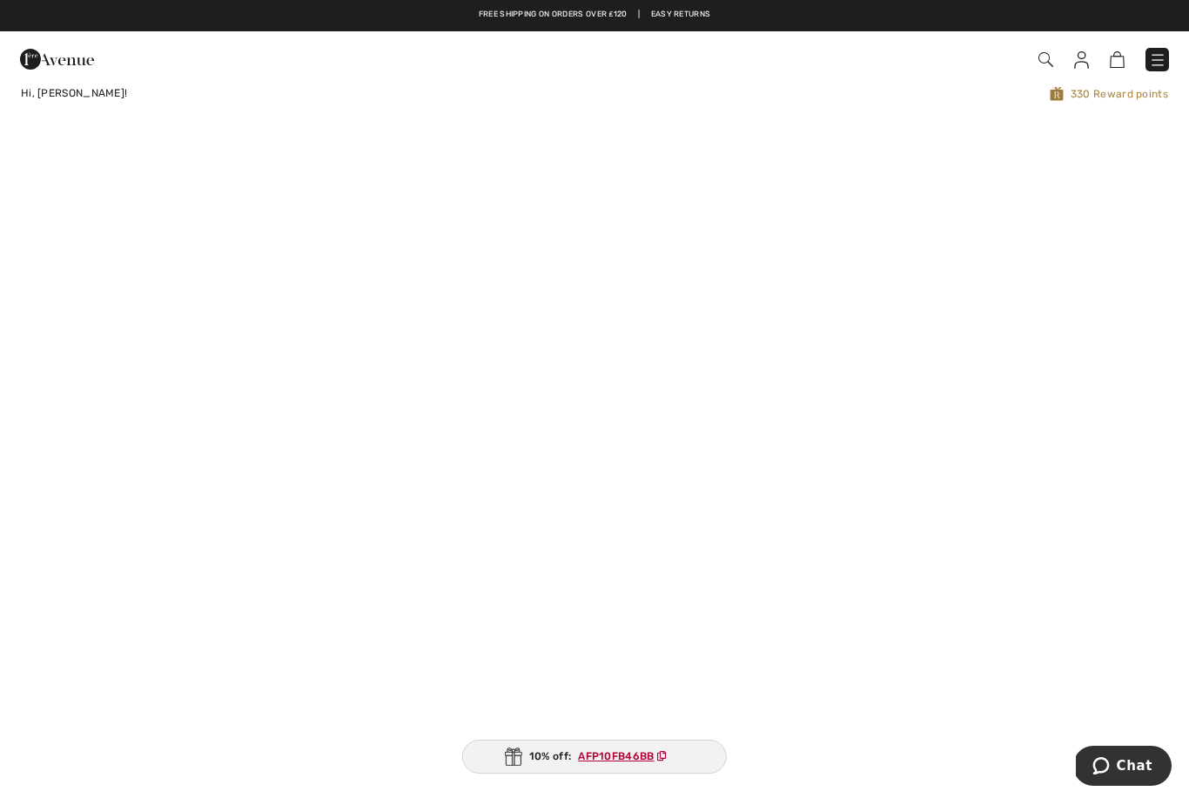
click at [1050, 66] on img at bounding box center [1045, 59] width 15 height 15
click at [1035, 71] on div "Checkout" at bounding box center [840, 60] width 686 height 36
click at [1041, 66] on img at bounding box center [1045, 59] width 15 height 15
click at [1075, 70] on span at bounding box center [840, 59] width 660 height 23
click at [1088, 64] on img at bounding box center [1081, 59] width 15 height 17
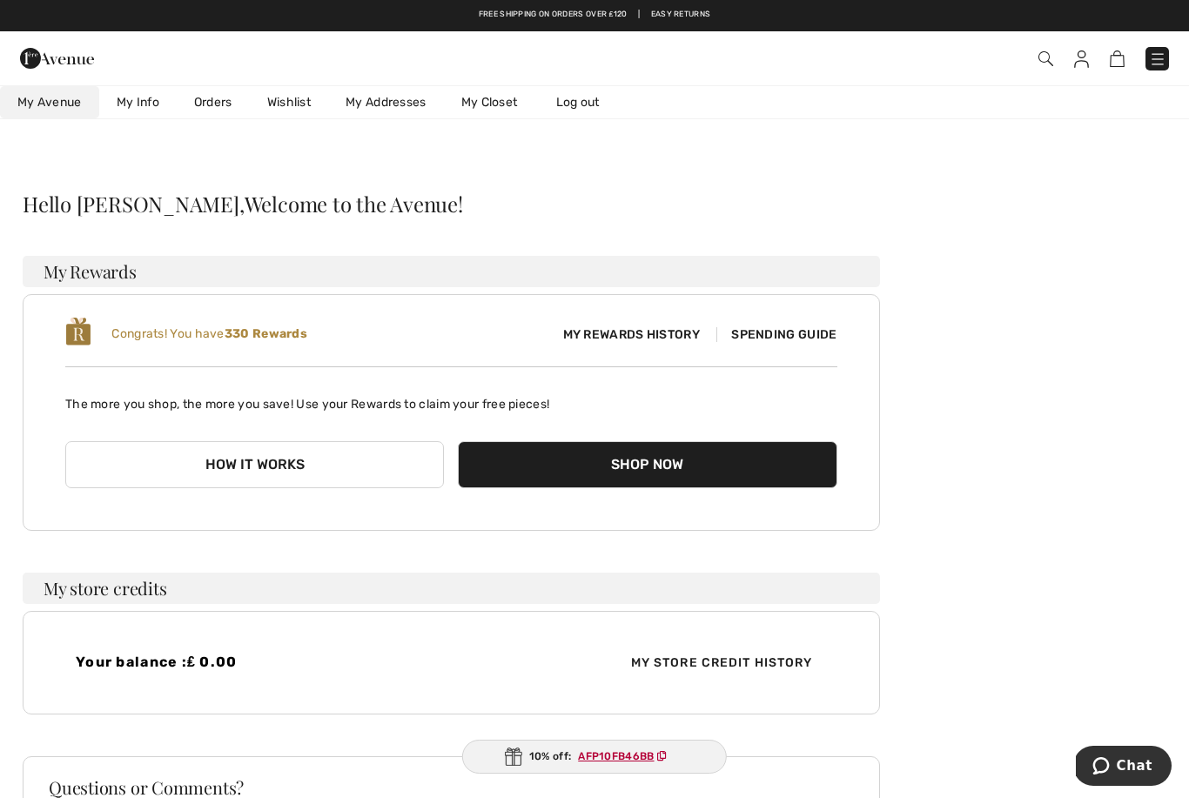
click at [1047, 63] on img at bounding box center [1045, 58] width 15 height 15
click at [1038, 54] on img at bounding box center [1045, 58] width 15 height 15
click at [1042, 65] on img at bounding box center [1045, 58] width 15 height 15
click at [1037, 66] on span at bounding box center [1044, 58] width 17 height 21
click at [1038, 54] on img at bounding box center [1045, 58] width 15 height 15
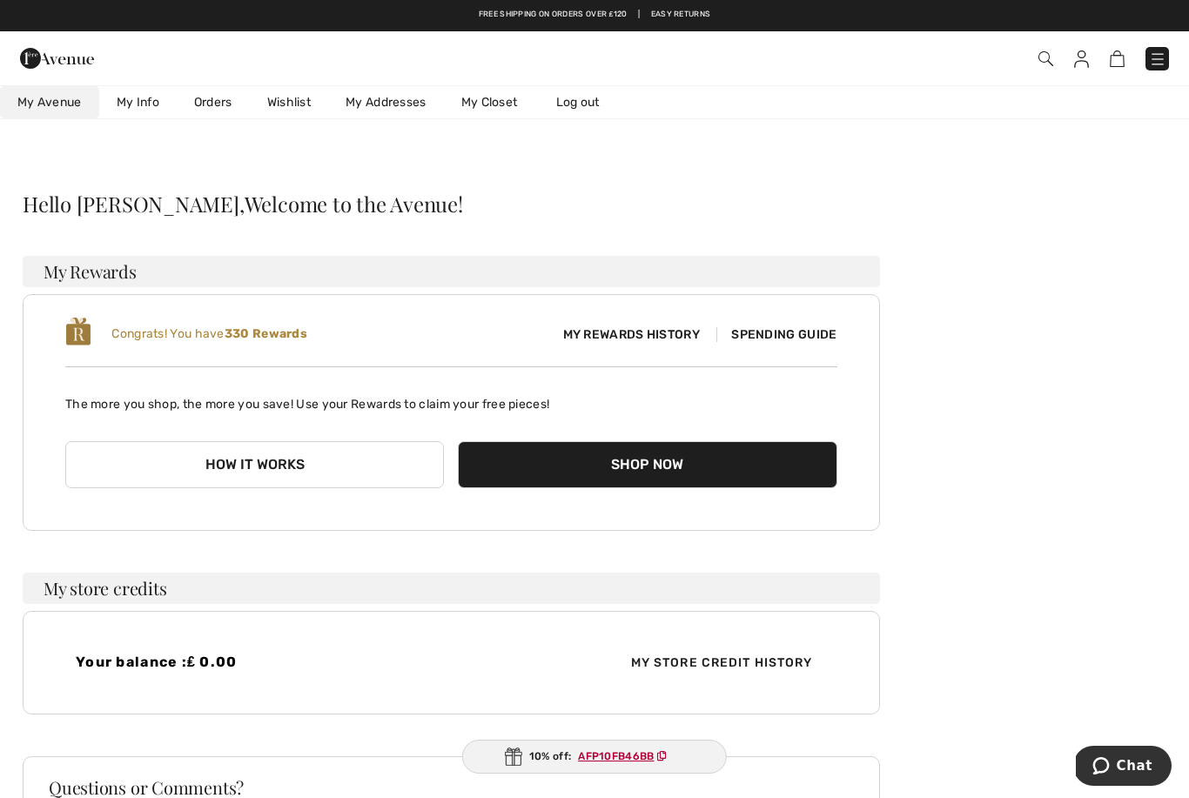
click at [222, 105] on link "Orders" at bounding box center [213, 102] width 73 height 32
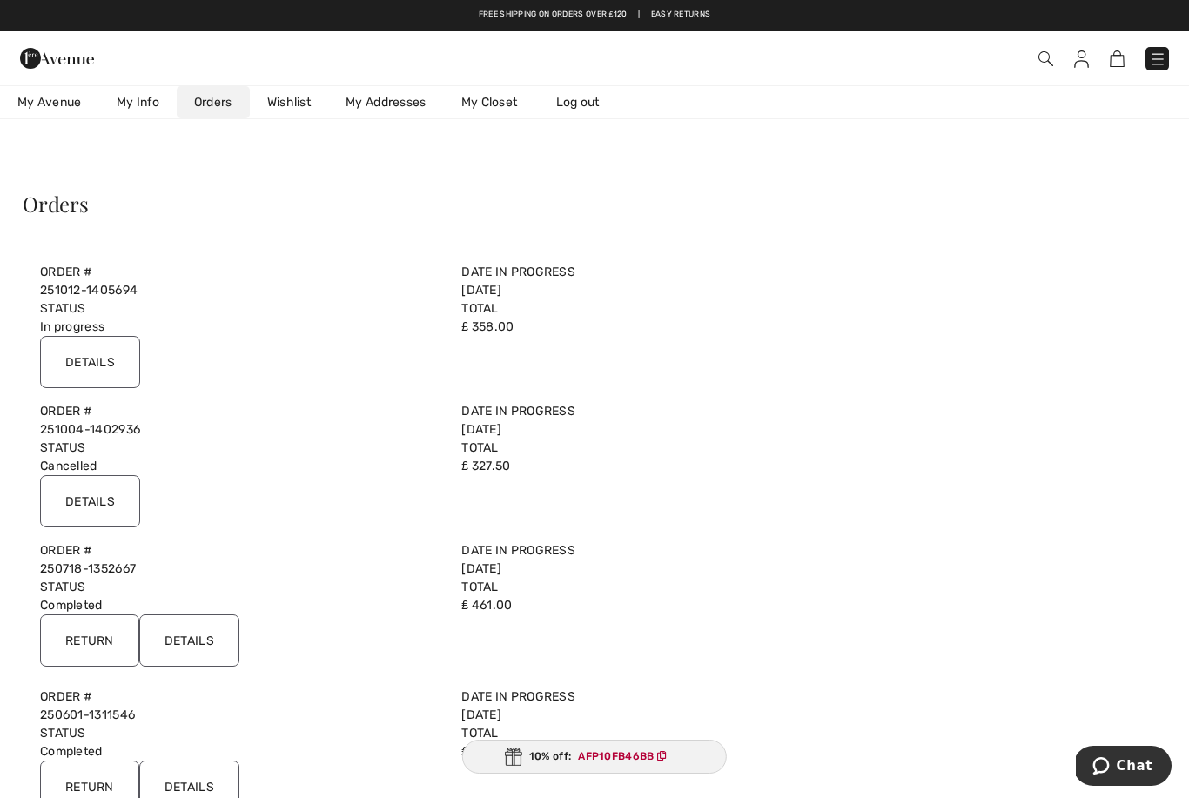
click at [1050, 63] on img at bounding box center [1045, 58] width 15 height 15
click at [1043, 66] on img at bounding box center [1045, 58] width 15 height 15
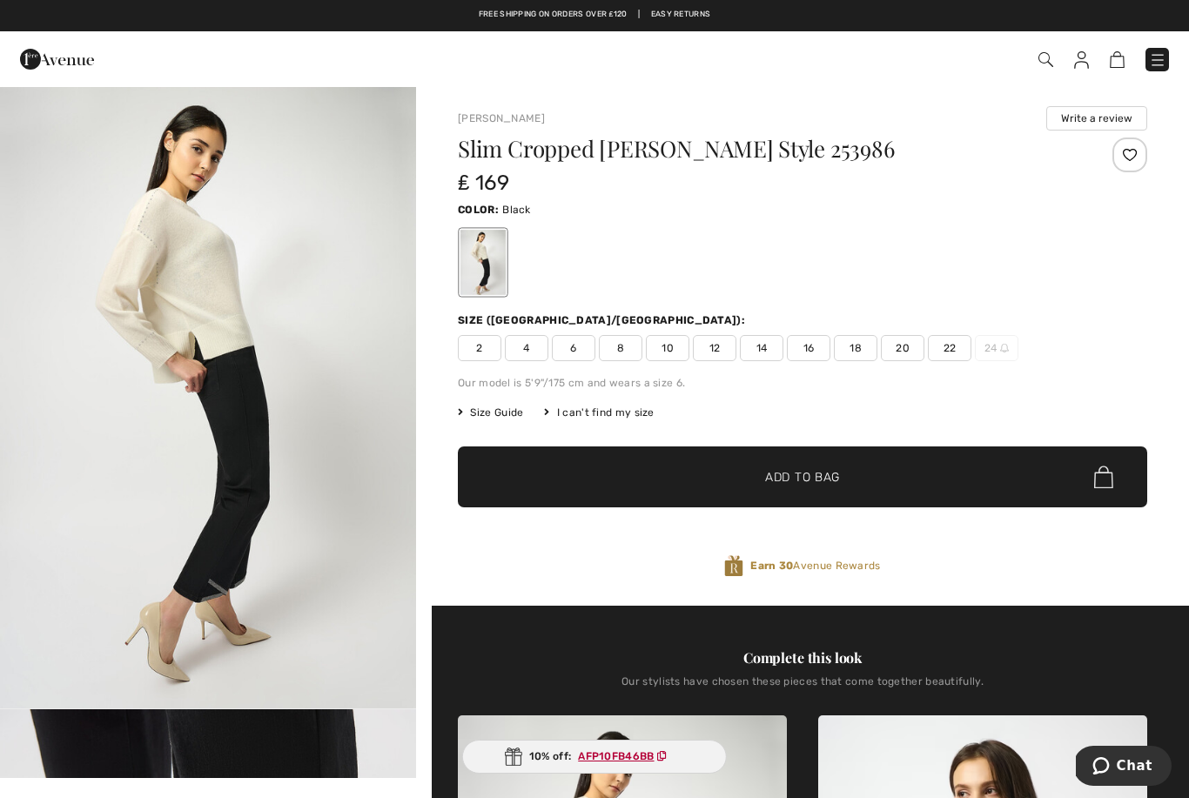
click at [771, 353] on span "14" at bounding box center [762, 348] width 44 height 26
click at [809, 473] on span "Add to Bag" at bounding box center [802, 477] width 75 height 18
click at [1129, 162] on div at bounding box center [1129, 155] width 35 height 35
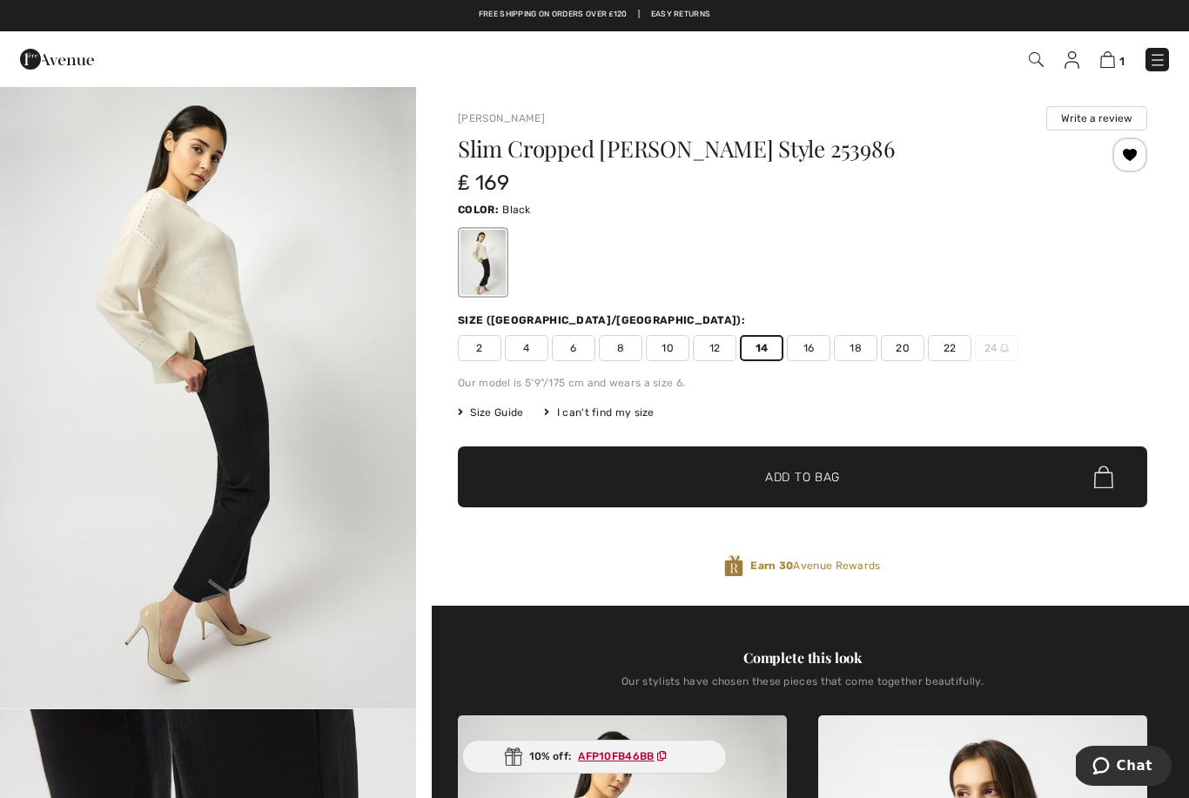
click at [1039, 58] on img at bounding box center [1036, 59] width 15 height 15
click at [1035, 65] on img at bounding box center [1036, 59] width 15 height 15
click at [1036, 59] on img at bounding box center [1036, 59] width 15 height 15
click at [1028, 65] on span at bounding box center [1034, 59] width 17 height 21
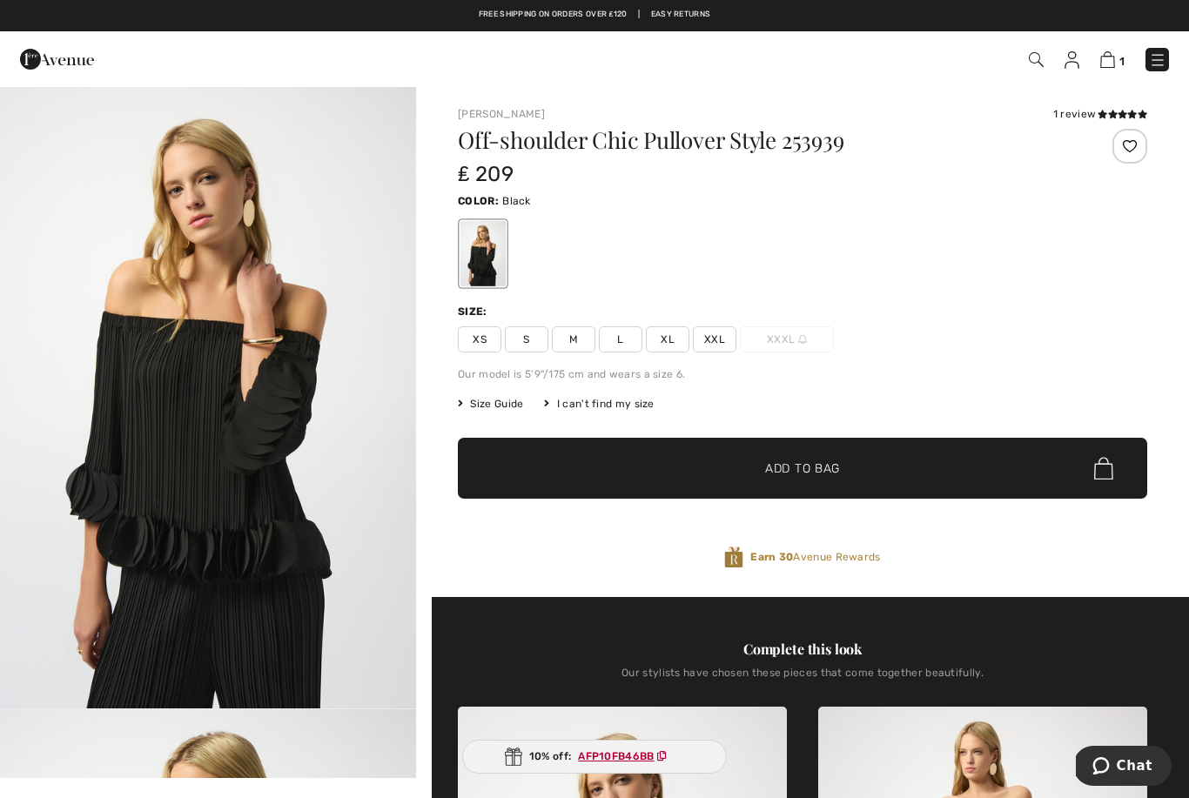
click at [513, 411] on span "Size Guide" at bounding box center [490, 404] width 65 height 16
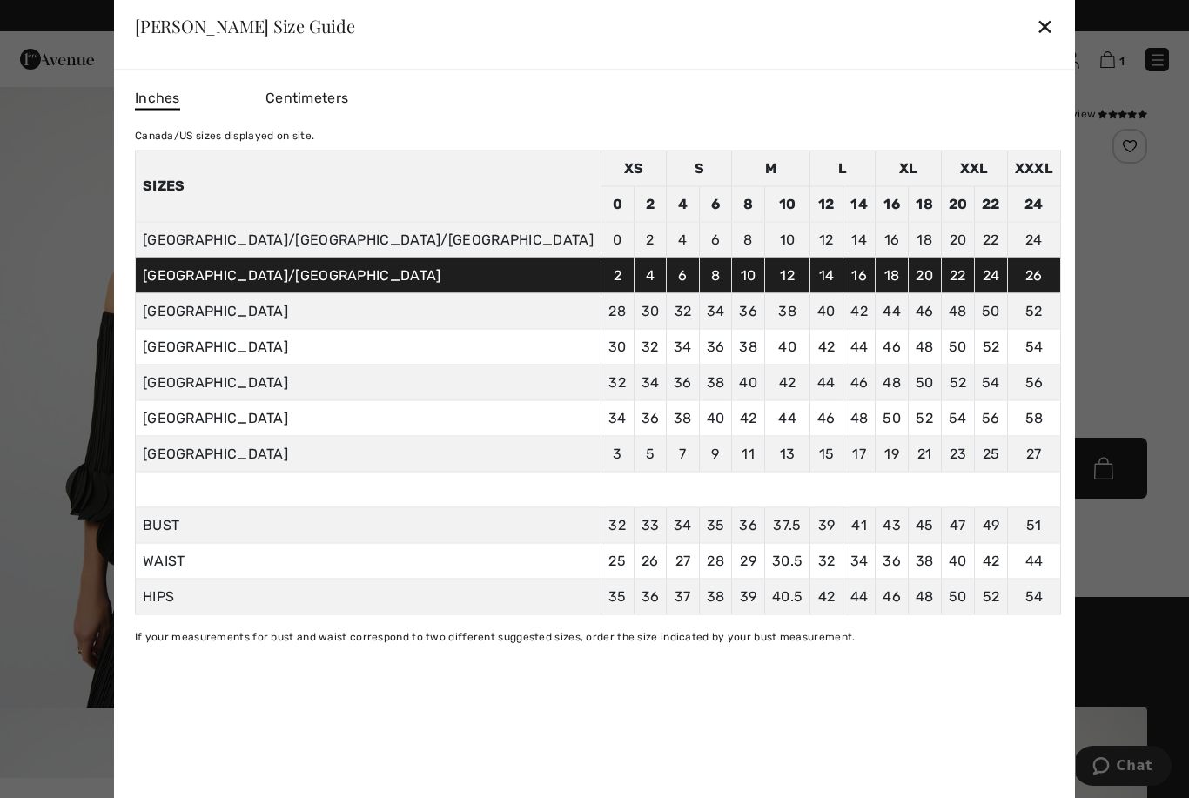
click at [1036, 39] on div "✕" at bounding box center [1045, 26] width 18 height 37
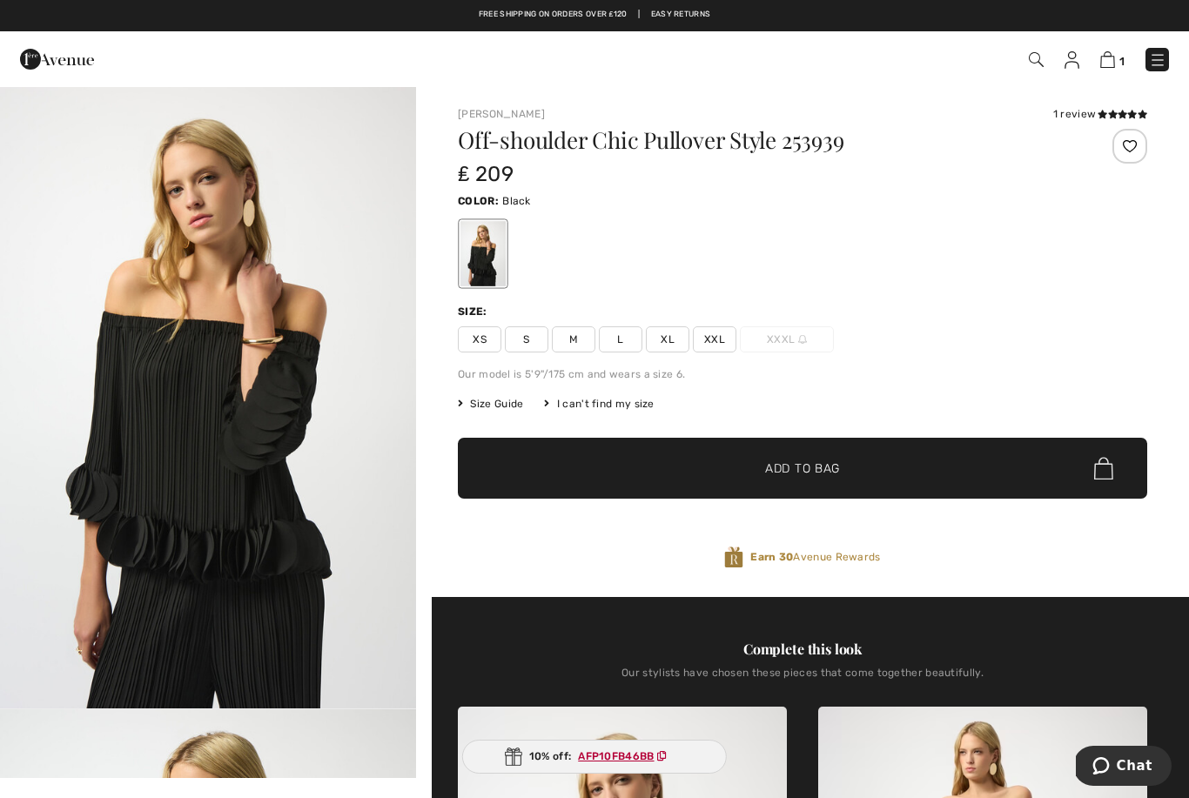
click at [671, 346] on span "XL" at bounding box center [668, 339] width 44 height 26
click at [1127, 153] on div at bounding box center [1129, 146] width 35 height 35
click at [814, 473] on span "Add to Bag" at bounding box center [802, 469] width 75 height 18
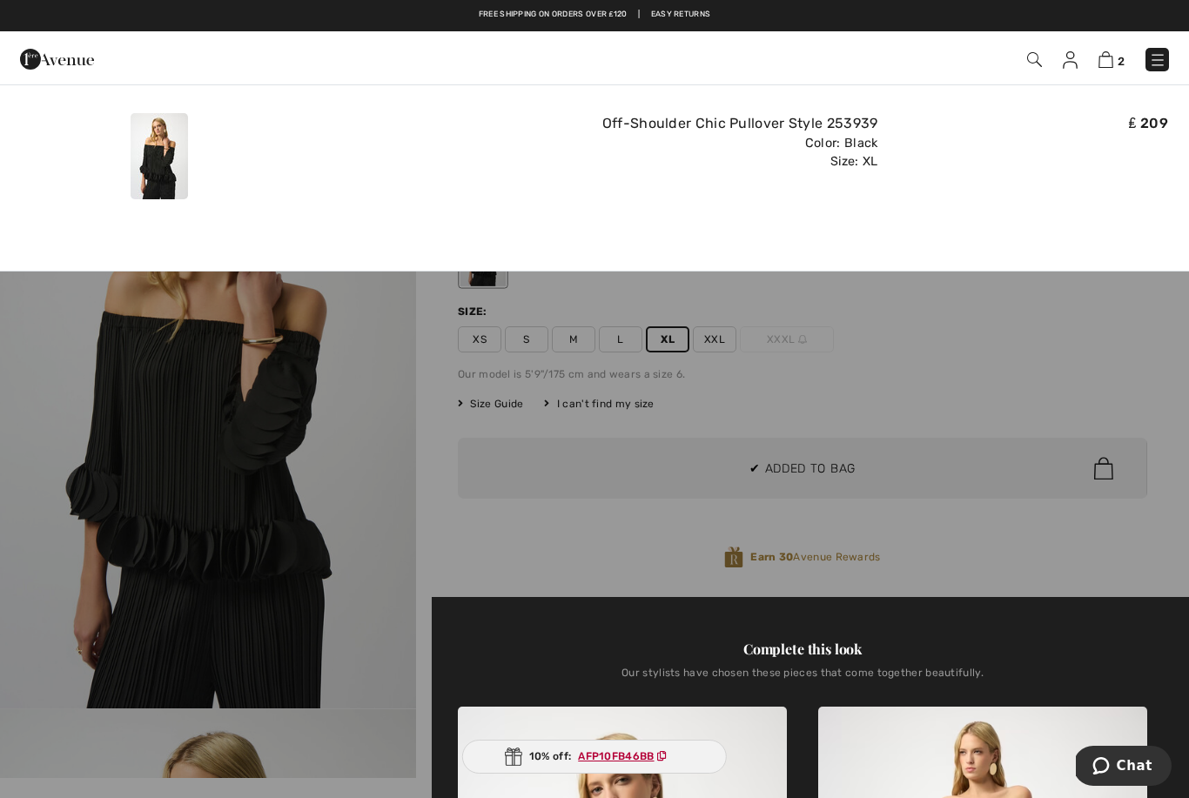
click at [639, 541] on div at bounding box center [594, 399] width 1189 height 798
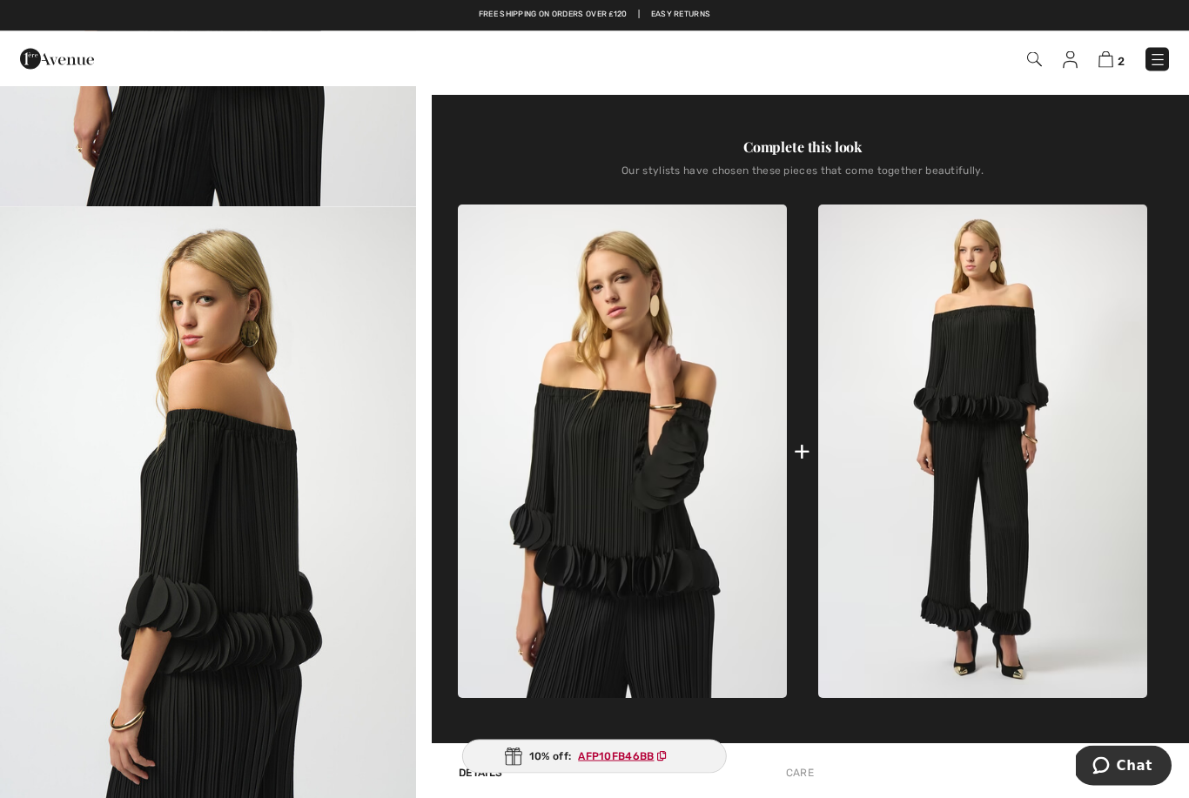
scroll to position [502, 0]
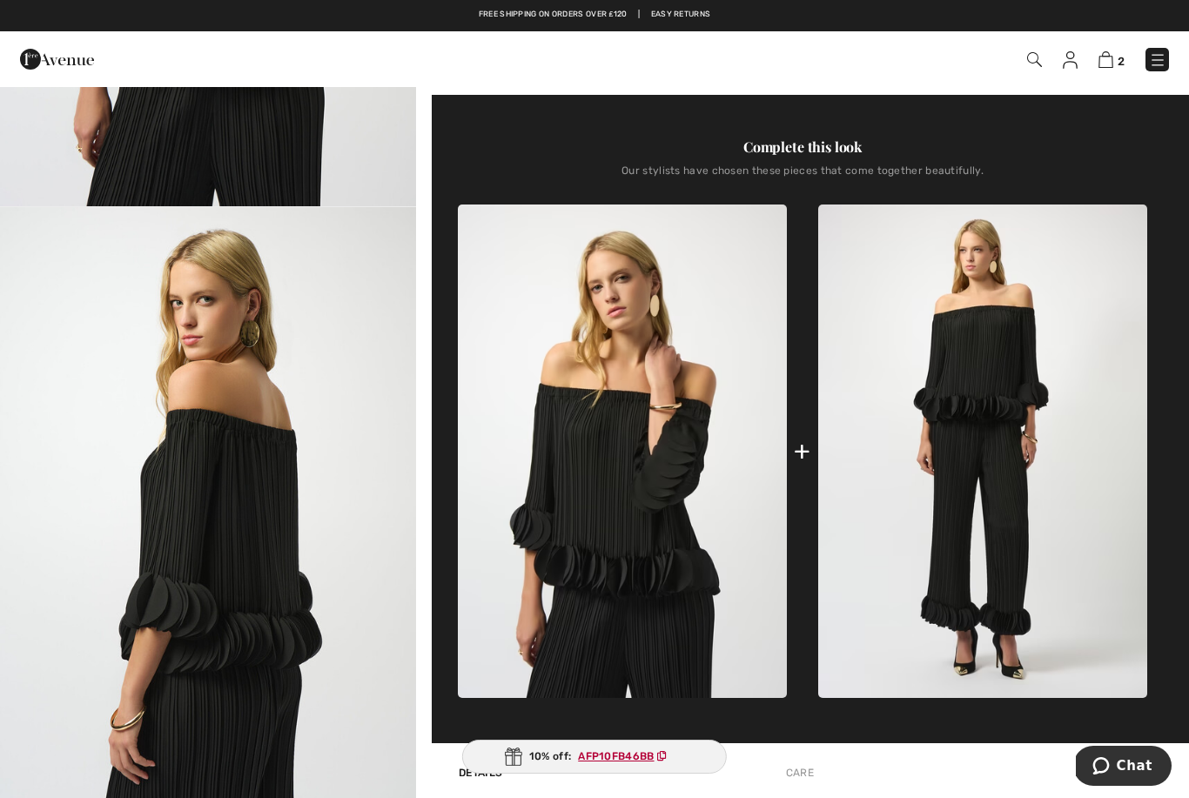
click at [994, 541] on img at bounding box center [982, 451] width 329 height 493
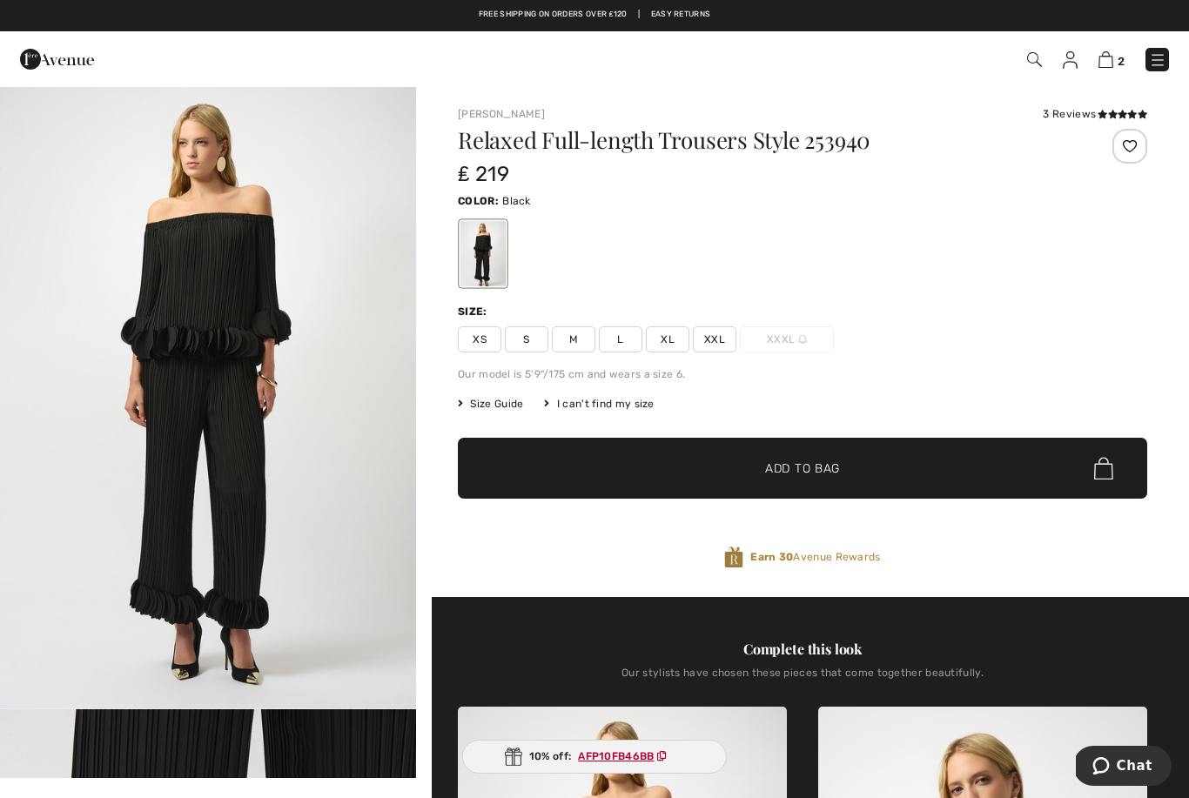
click at [1132, 146] on div at bounding box center [1129, 146] width 35 height 35
click at [626, 341] on span "L" at bounding box center [621, 339] width 44 height 26
click at [521, 404] on span "Size Guide" at bounding box center [490, 404] width 65 height 16
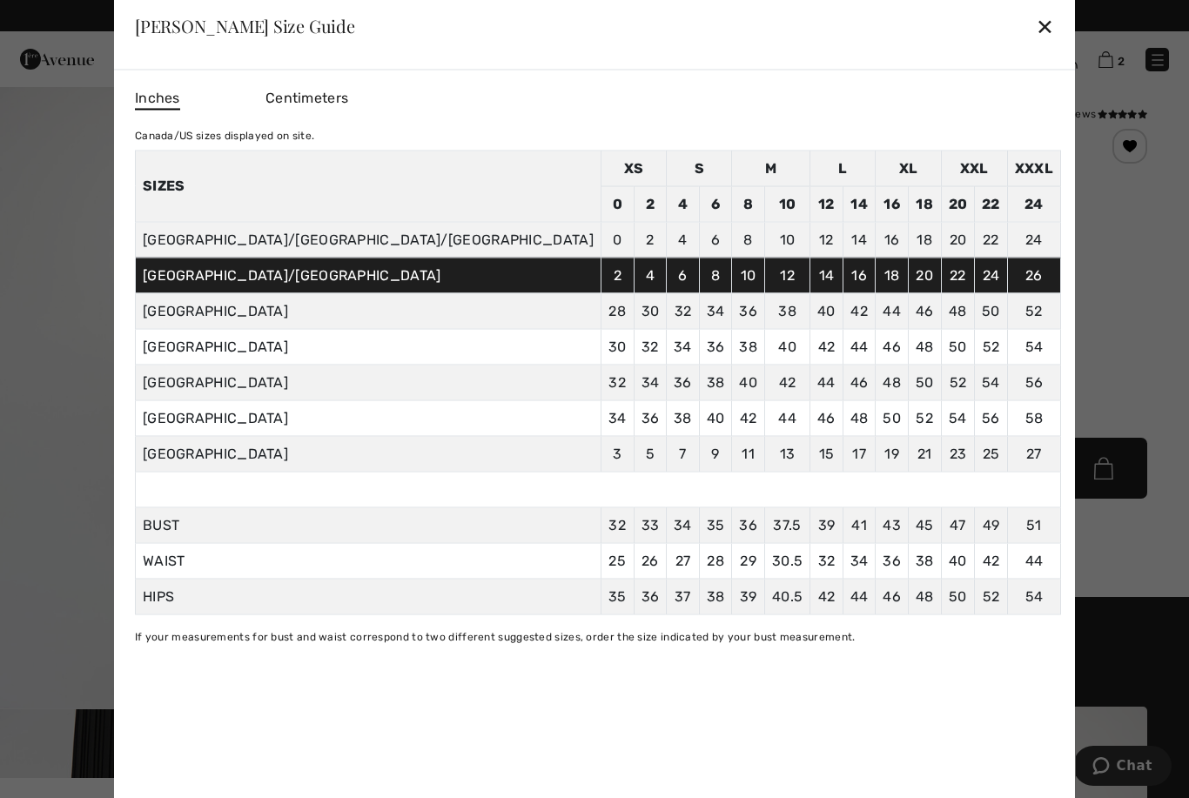
click at [1036, 34] on div "✕" at bounding box center [1045, 26] width 18 height 37
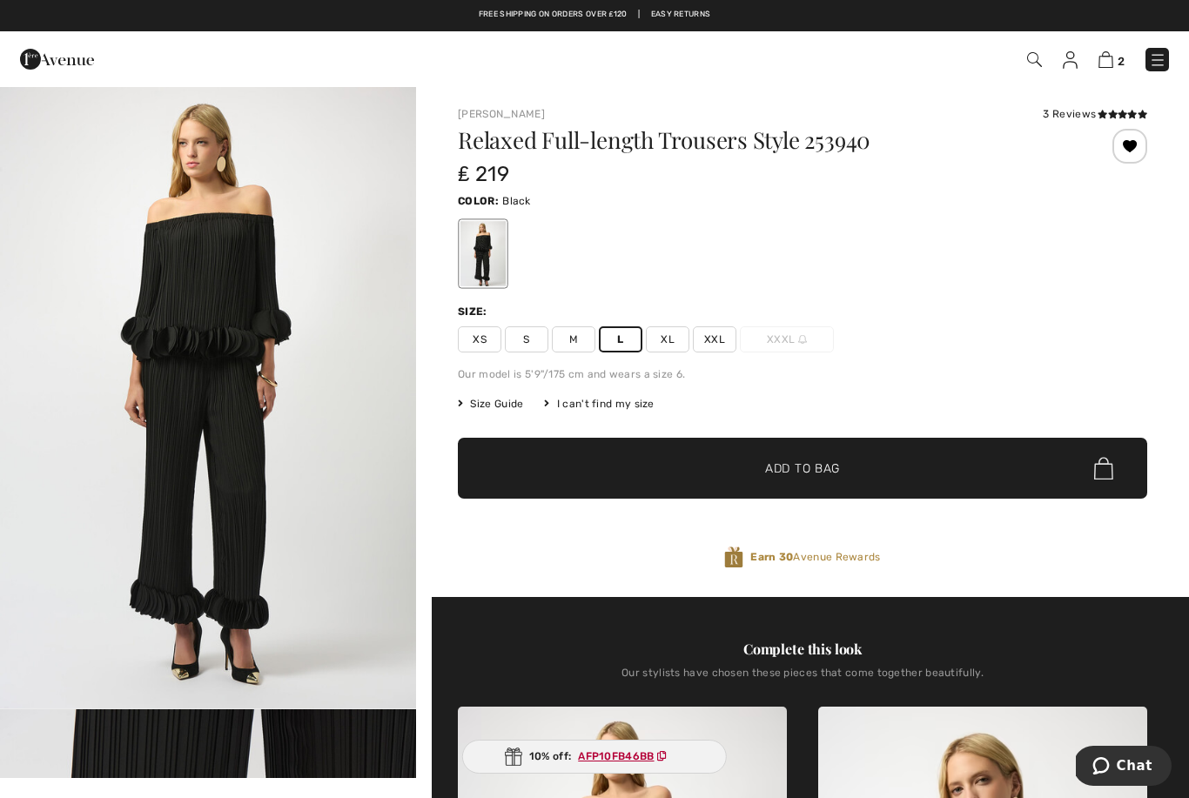
click at [826, 468] on span "Add to Bag" at bounding box center [802, 469] width 75 height 18
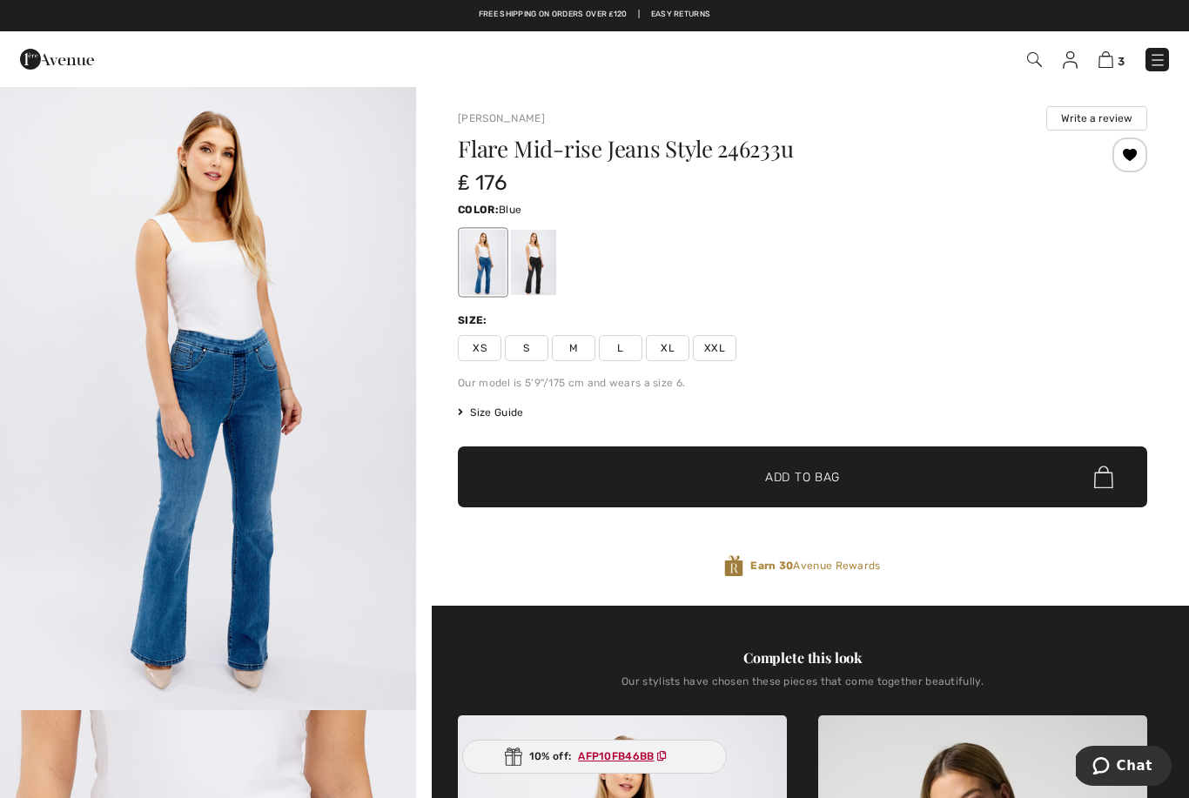
click at [1109, 63] on img at bounding box center [1105, 59] width 15 height 17
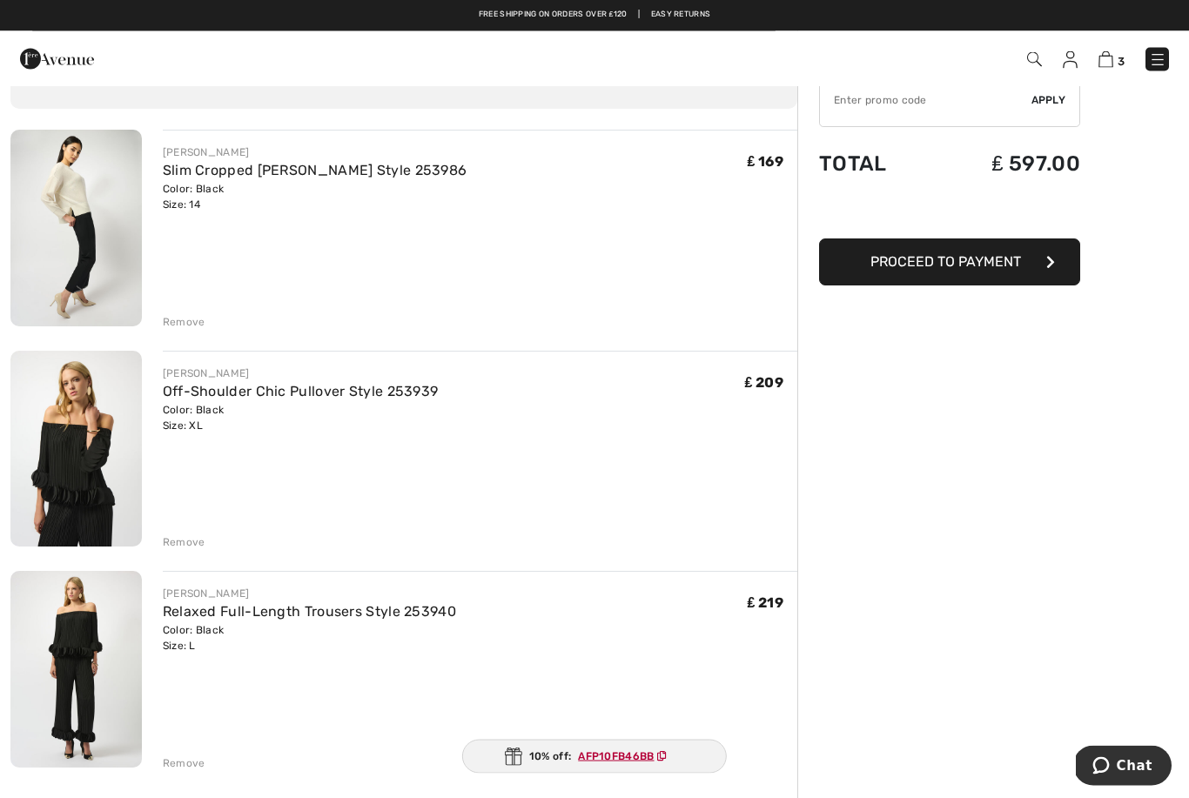
scroll to position [98, 0]
click at [201, 761] on div "Remove" at bounding box center [184, 763] width 43 height 16
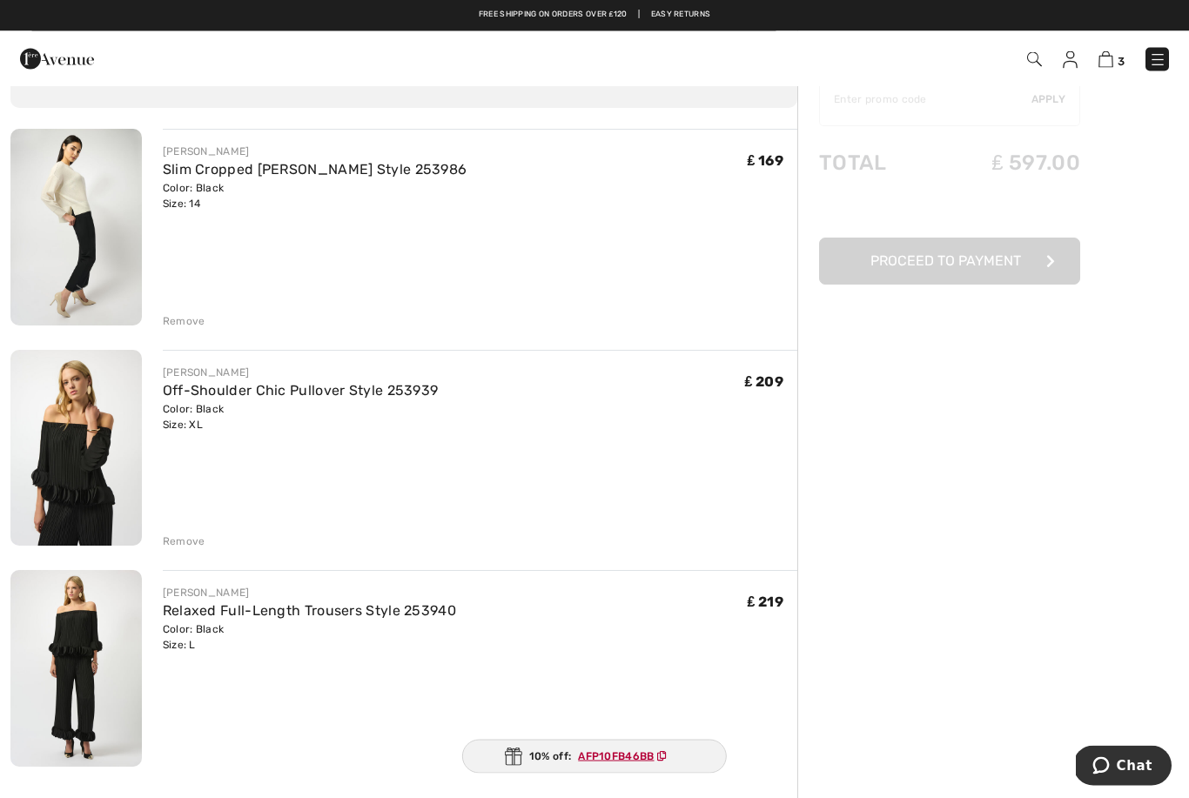
scroll to position [99, 0]
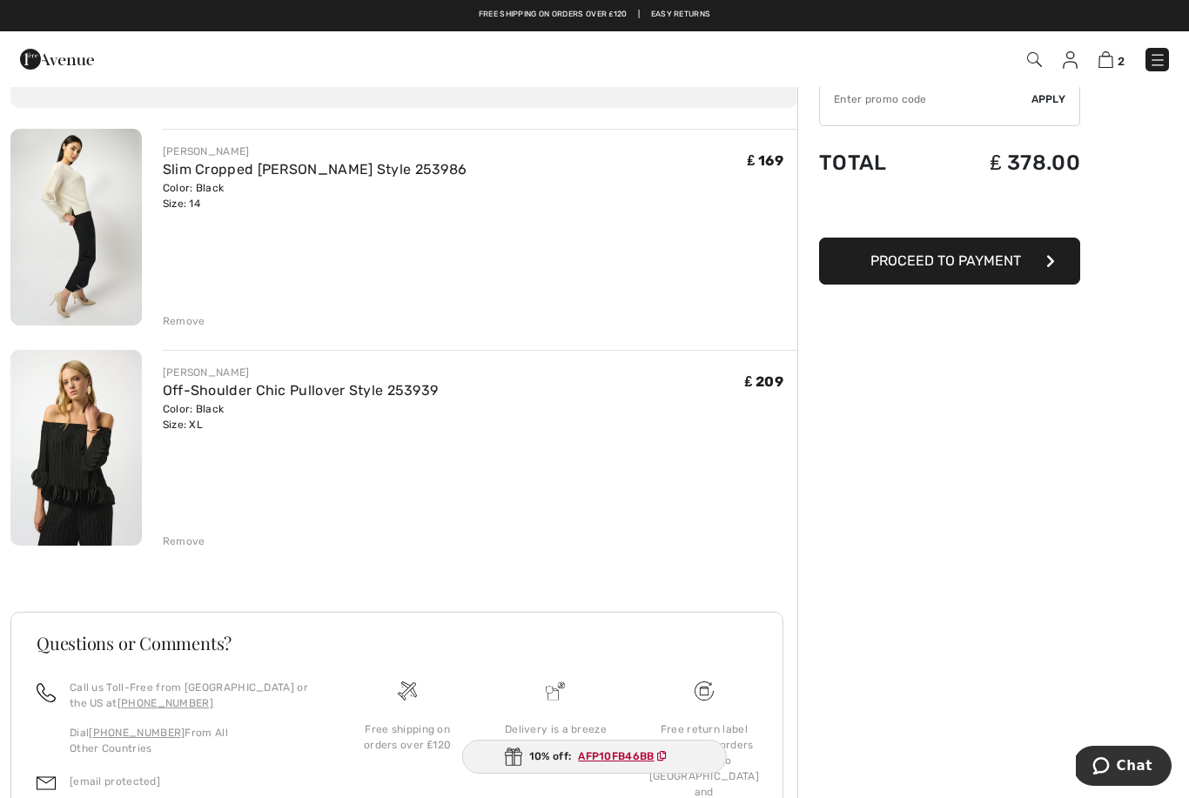
click at [200, 540] on div "Remove" at bounding box center [184, 541] width 43 height 16
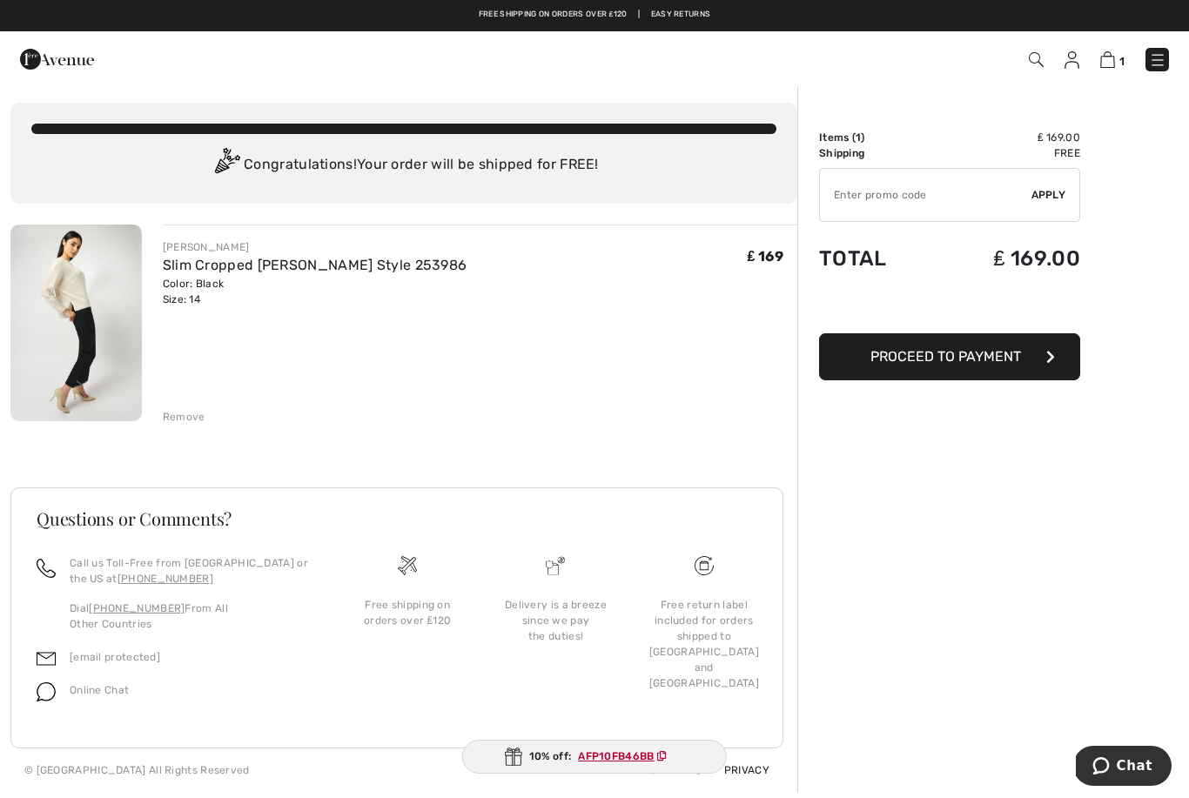
scroll to position [0, 0]
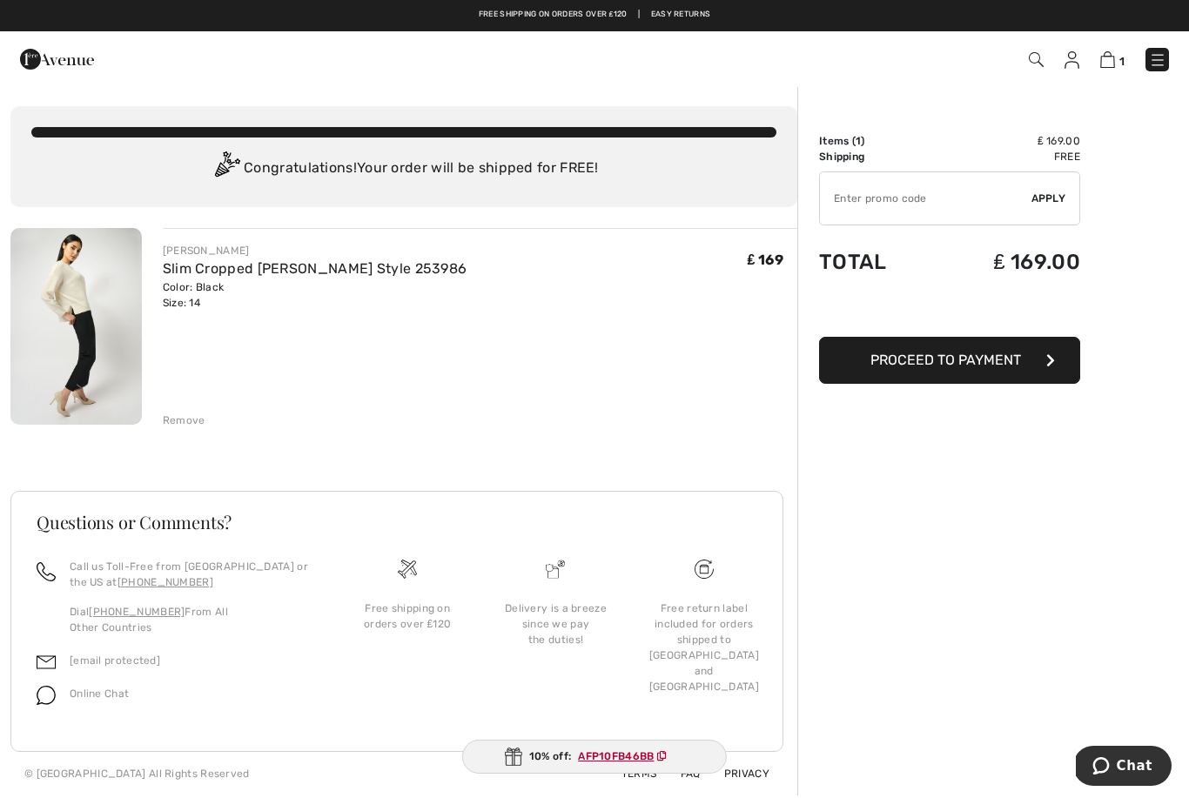
click at [1071, 67] on img at bounding box center [1071, 59] width 15 height 17
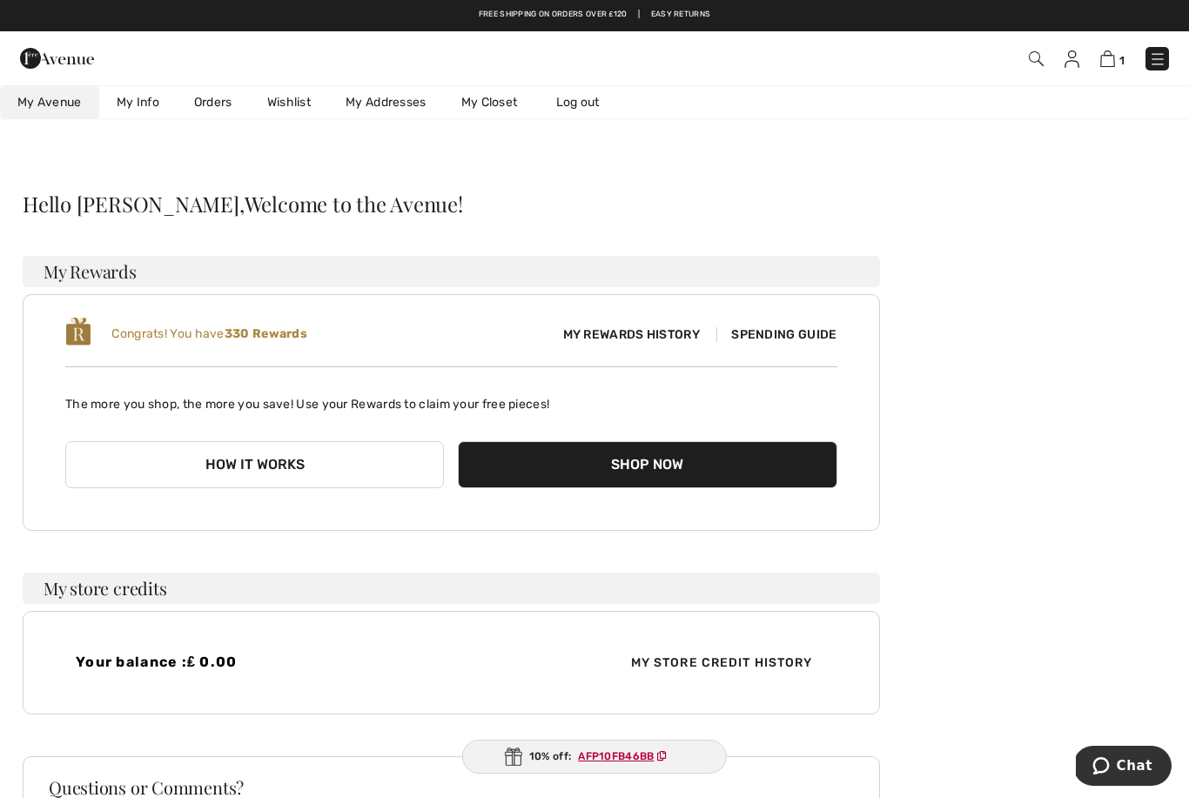
click at [302, 107] on link "Wishlist" at bounding box center [289, 102] width 78 height 32
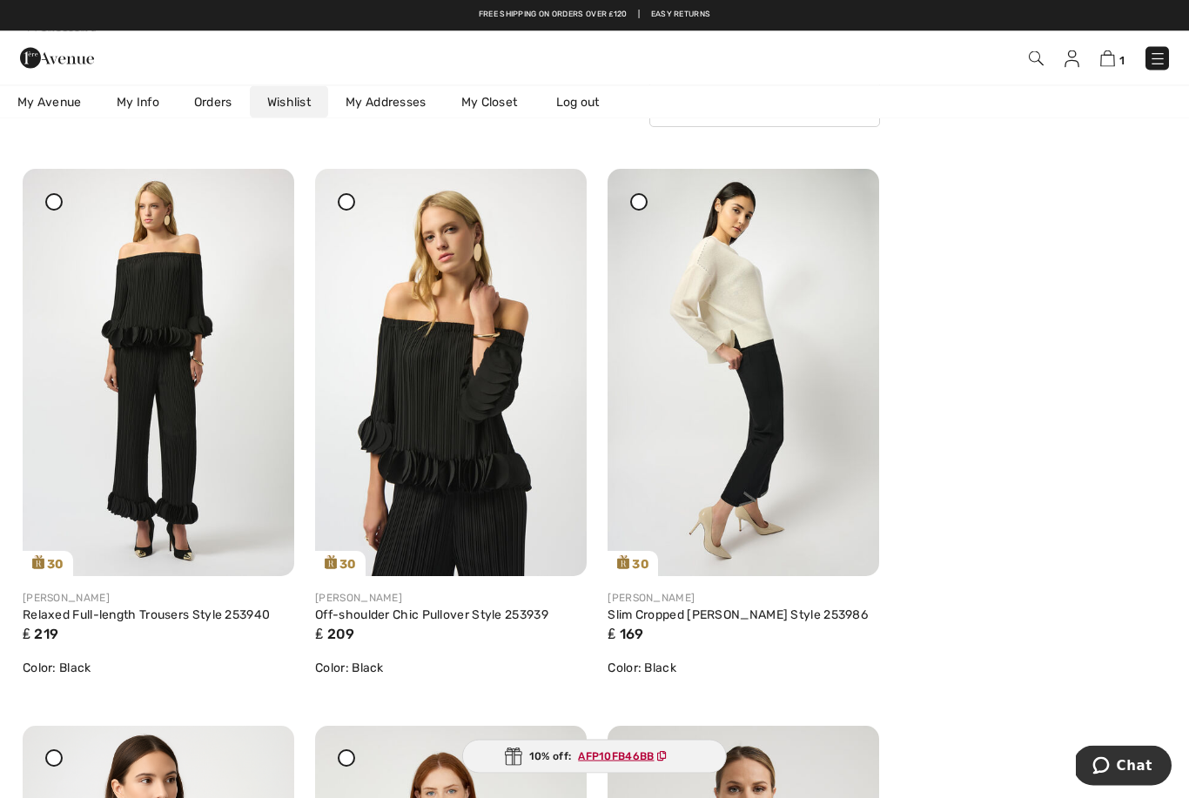
scroll to position [181, 0]
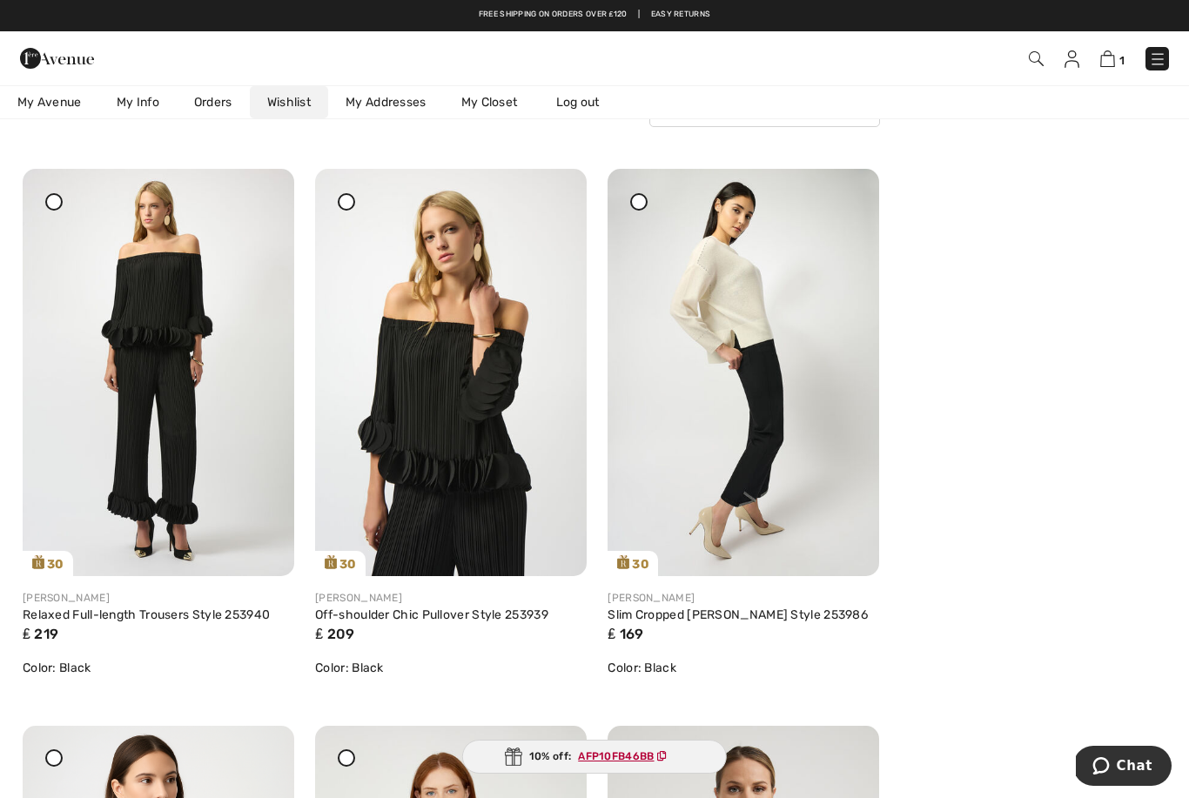
click at [490, 468] on img at bounding box center [451, 372] width 272 height 407
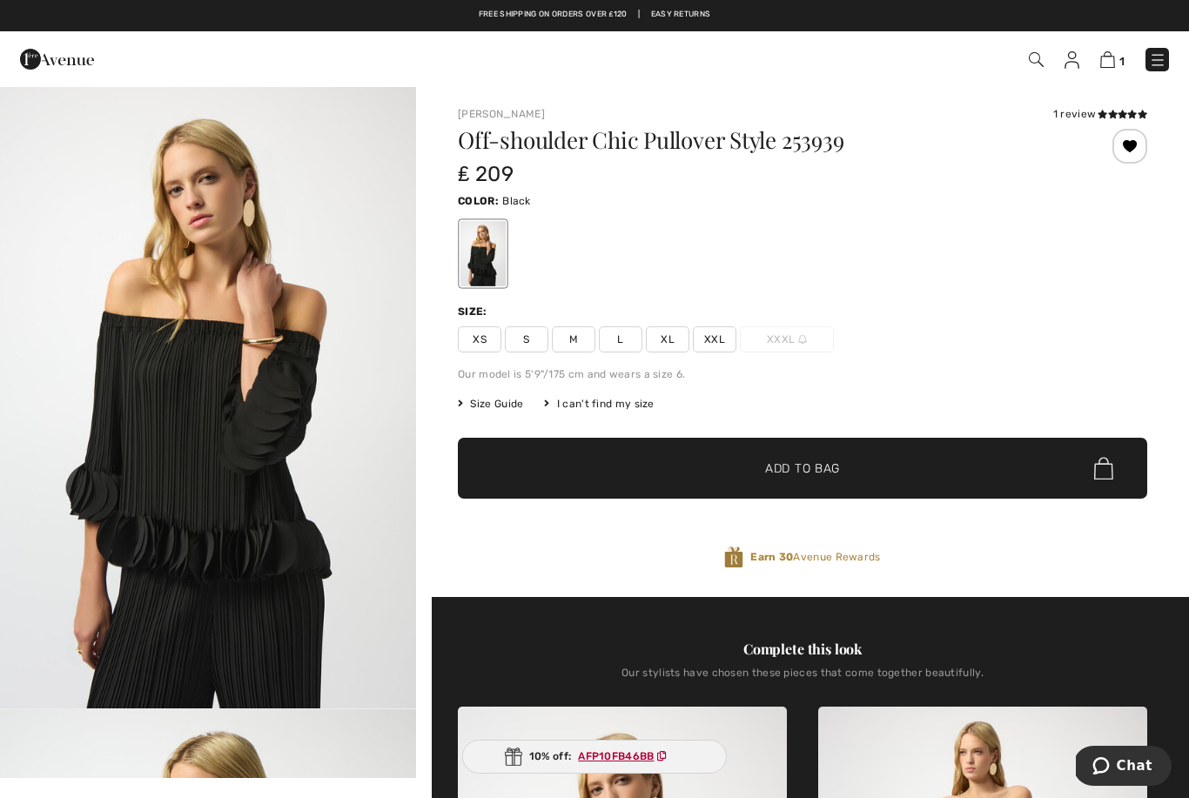
click at [672, 336] on span "XL" at bounding box center [668, 339] width 44 height 26
click at [777, 473] on span "Add to Bag" at bounding box center [802, 469] width 75 height 18
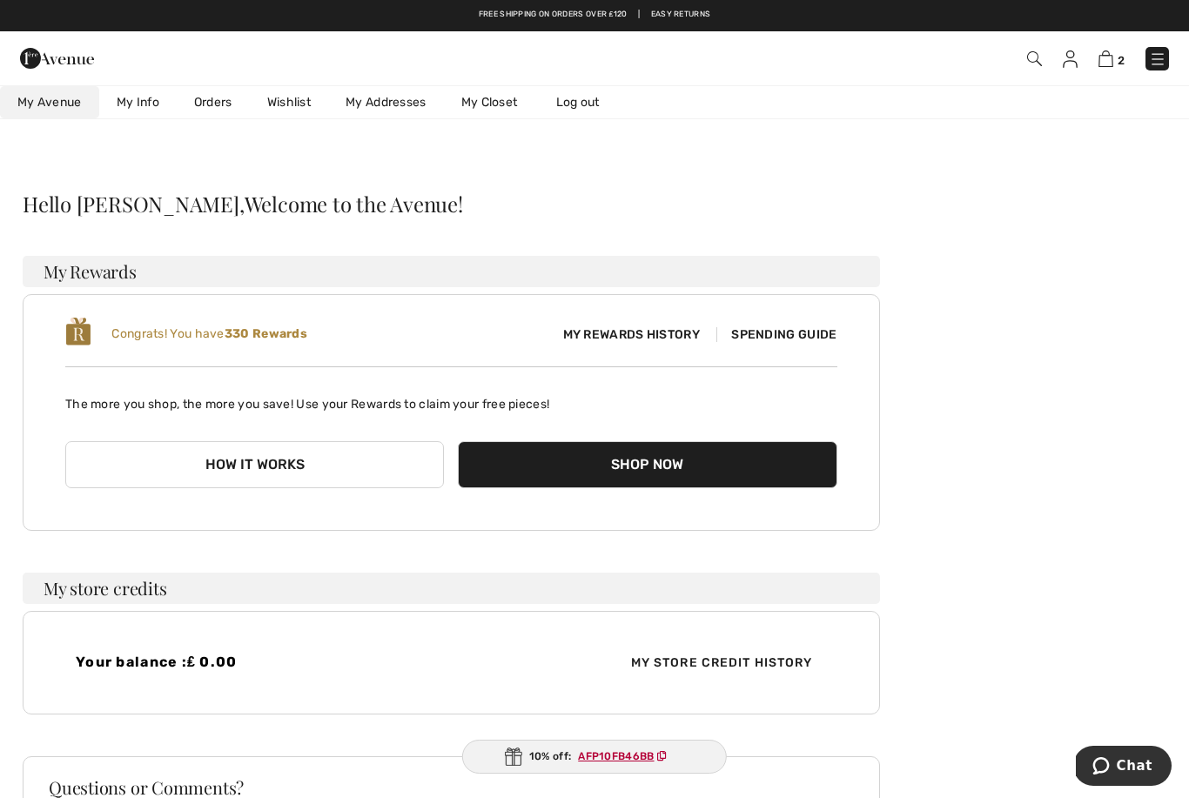
click at [305, 114] on link "Wishlist" at bounding box center [289, 102] width 78 height 32
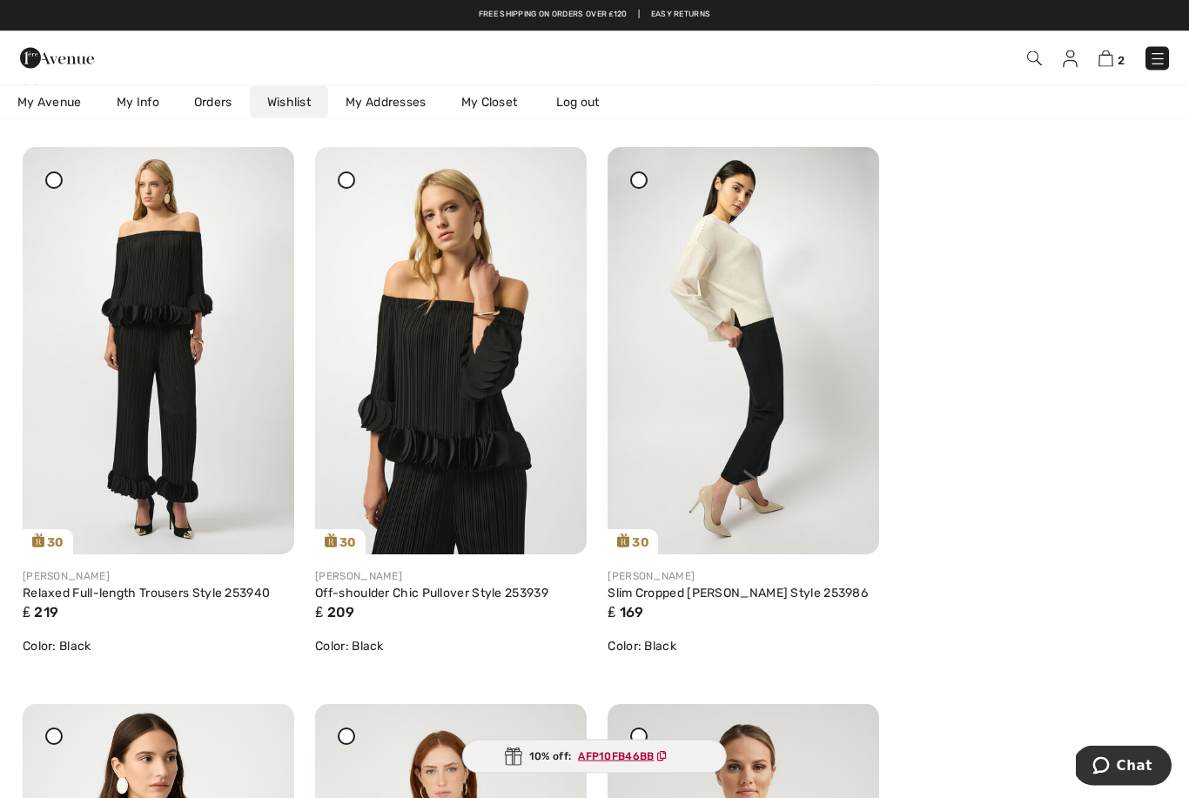
scroll to position [207, 0]
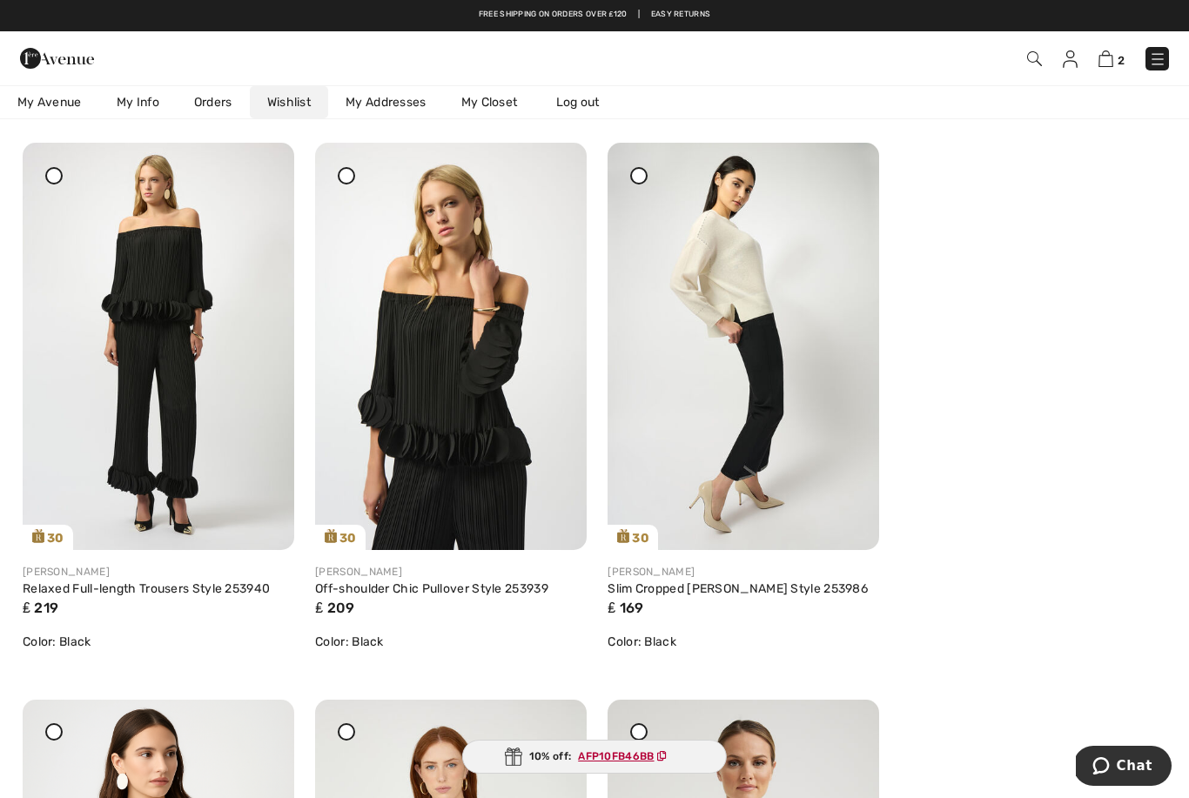
click at [175, 448] on img at bounding box center [159, 346] width 272 height 407
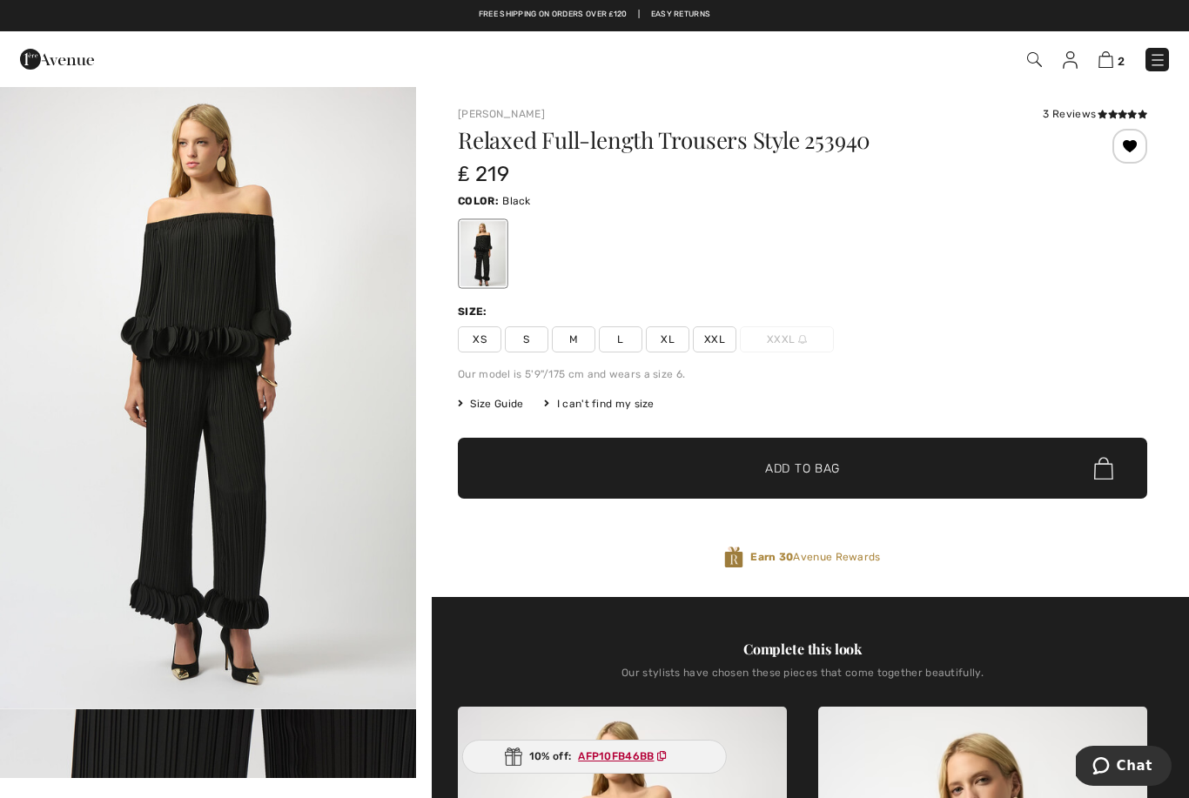
click at [618, 344] on span "L" at bounding box center [621, 339] width 44 height 26
click at [804, 470] on span "Add to Bag" at bounding box center [802, 469] width 75 height 18
